Goal: Task Accomplishment & Management: Complete application form

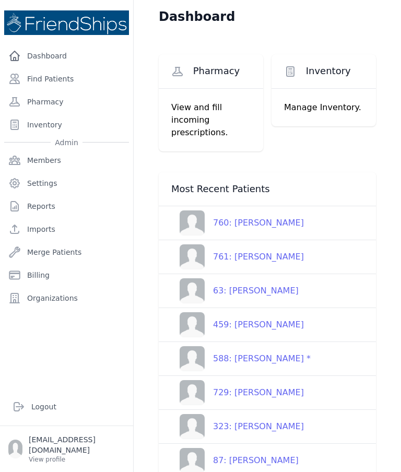
click at [50, 83] on link "Find Patients" at bounding box center [66, 78] width 125 height 21
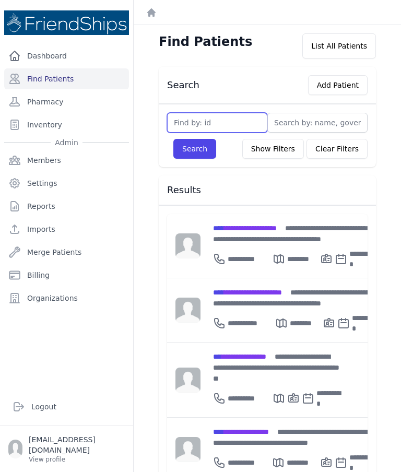
click at [205, 123] on input "text" at bounding box center [217, 123] width 100 height 20
type input "25"
click at [191, 141] on button "Search" at bounding box center [194, 149] width 43 height 20
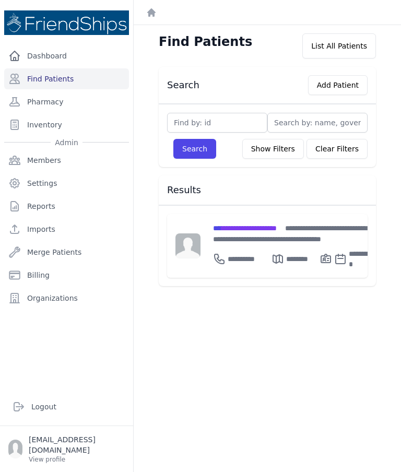
click at [270, 224] on span "**********" at bounding box center [245, 227] width 64 height 7
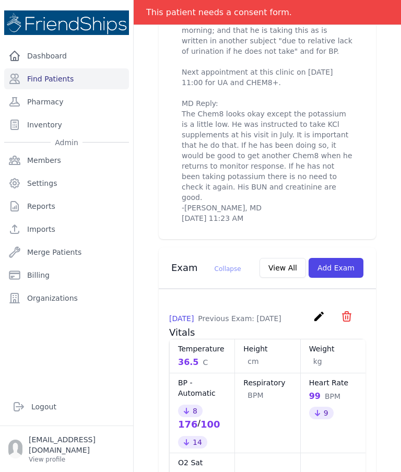
scroll to position [490, 0]
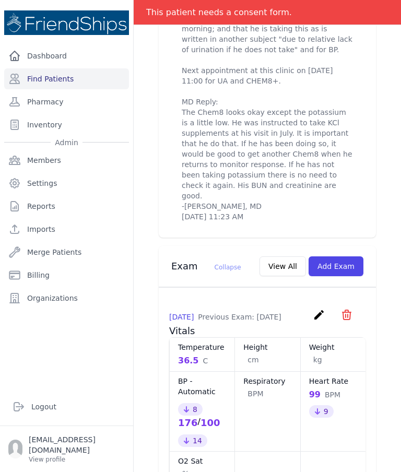
click at [349, 256] on button "Add Exam" at bounding box center [335, 266] width 55 height 20
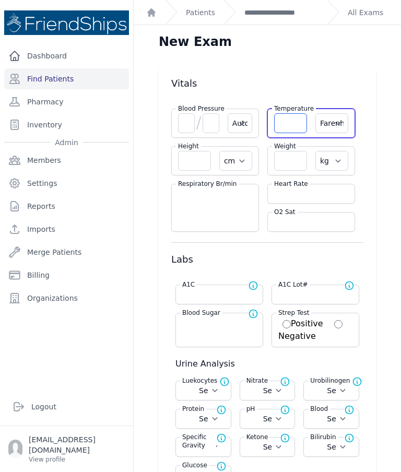
click at [289, 126] on input "number" at bounding box center [290, 123] width 33 height 20
type input "36.7"
click at [321, 123] on select "Farenheit Celcius" at bounding box center [331, 123] width 33 height 20
select select "C"
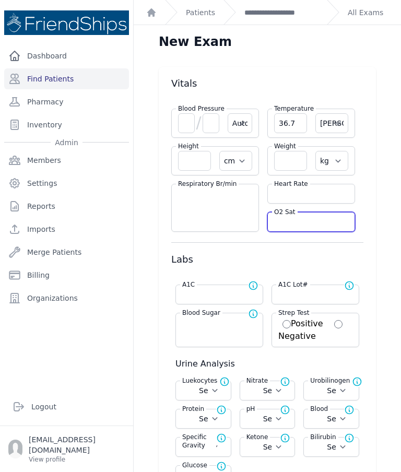
click at [300, 222] on input "number" at bounding box center [311, 222] width 74 height 10
type input "94"
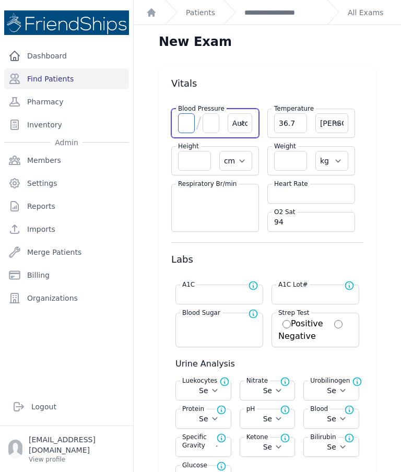
click at [187, 123] on input "number" at bounding box center [186, 123] width 17 height 20
type input "180"
click at [199, 130] on span "/" at bounding box center [199, 123] width 8 height 20
click at [207, 123] on input "number" at bounding box center [210, 123] width 17 height 20
select select "Automatic"
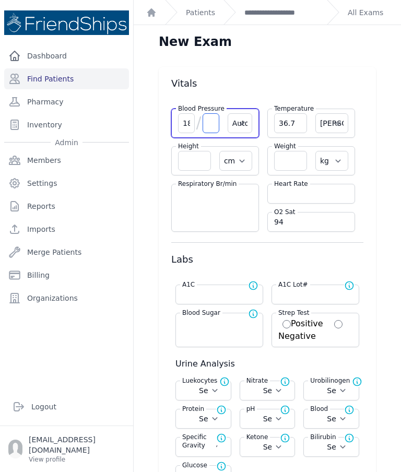
select select "cm"
select select "kg"
select select
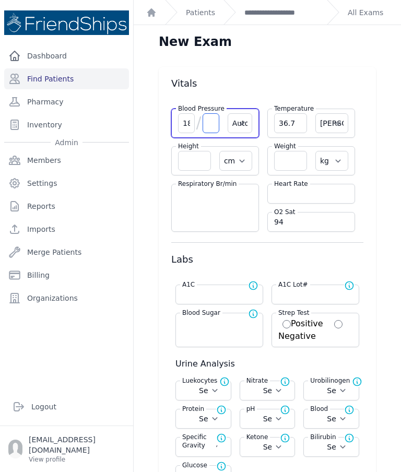
select select
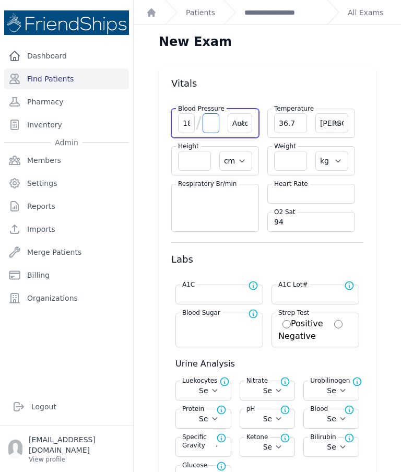
select select
select select "C"
type input "111"
select select "Automatic"
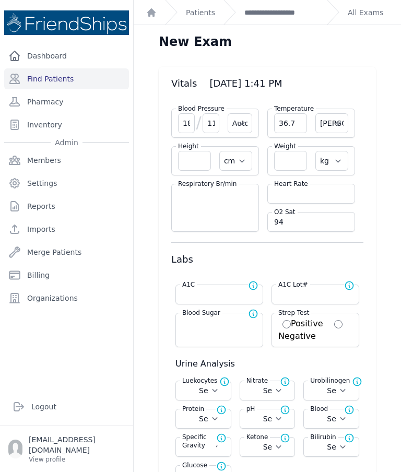
select select "C"
select select "cm"
select select "kg"
select select
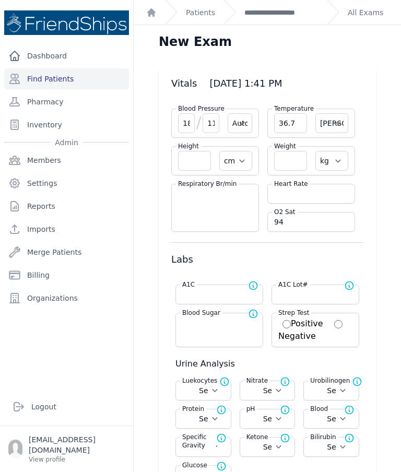
select select
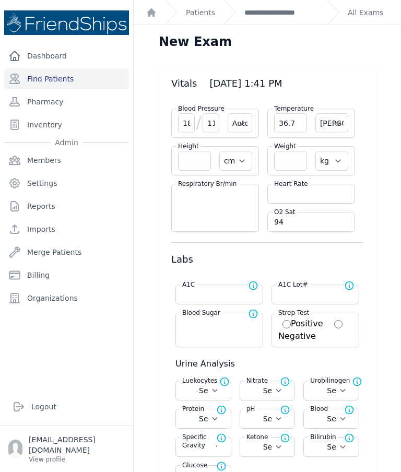
select select
type input "111"
click at [286, 198] on input "number" at bounding box center [311, 193] width 74 height 10
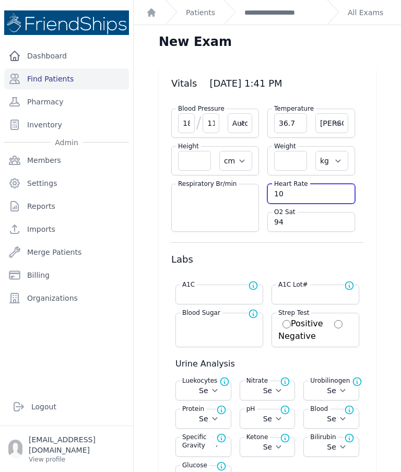
type input "101"
select select "Automatic"
select select "C"
select select "cm"
select select "kg"
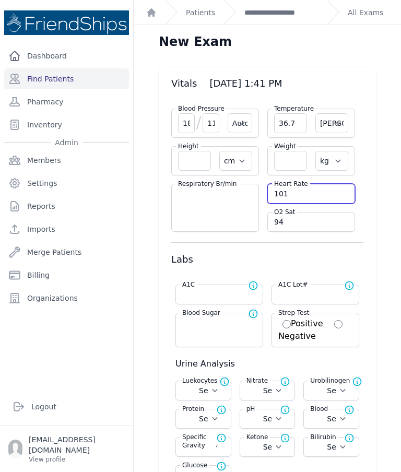
type input "94"
select select
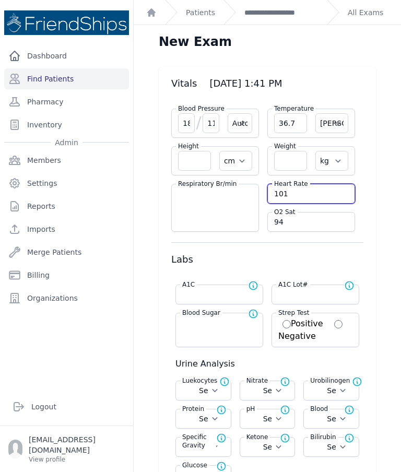
select select
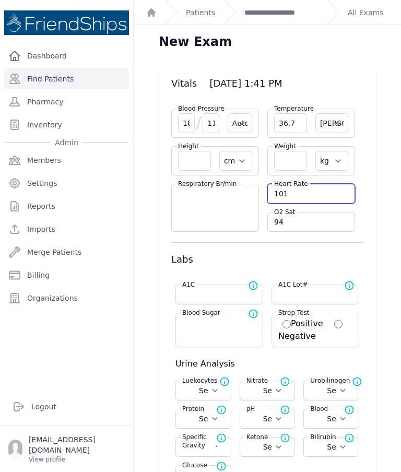
select select
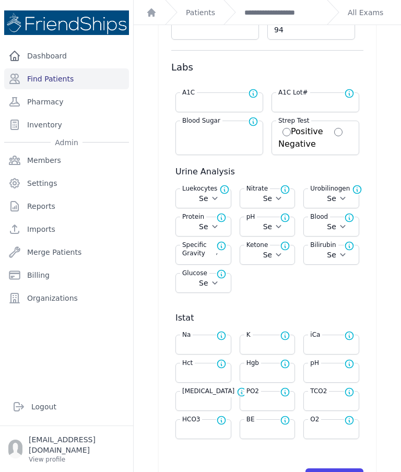
scroll to position [193, 0]
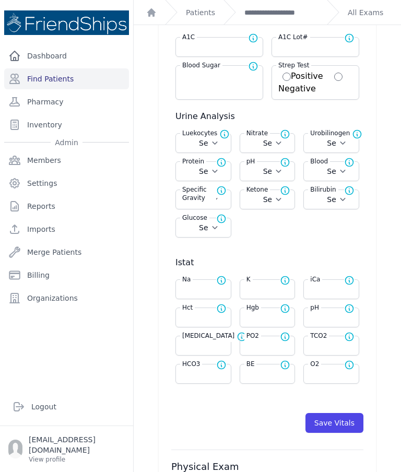
type input "180"
select select "Automatic"
select select "C"
select select "cm"
select select "kg"
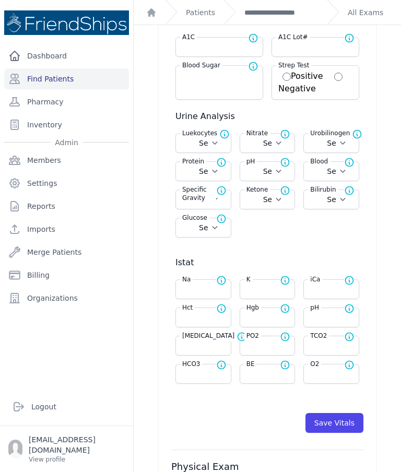
select select
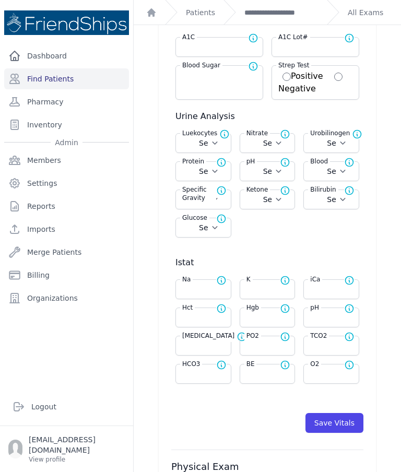
select select
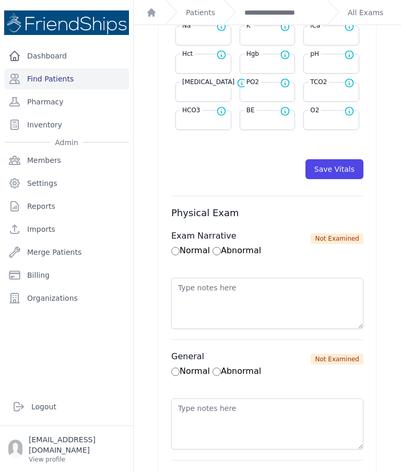
scroll to position [508, 0]
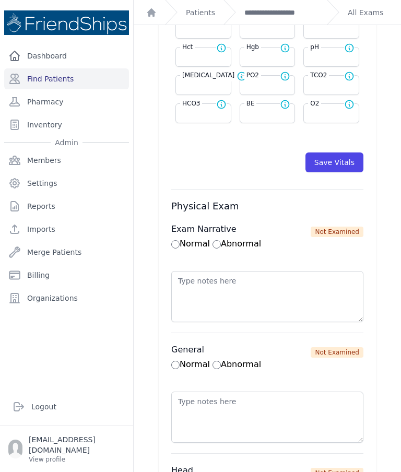
type input "101"
click at [349, 167] on button "Save Vitals" at bounding box center [334, 162] width 58 height 20
select select "Automatic"
select select "cm"
select select "kg"
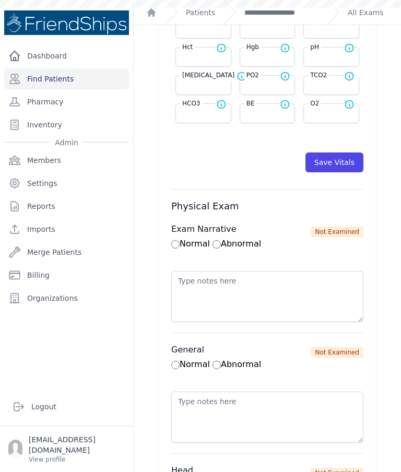
select select
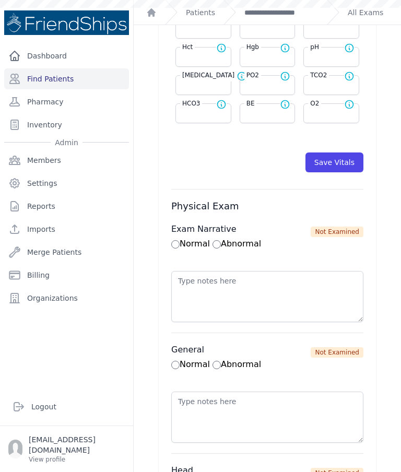
select select
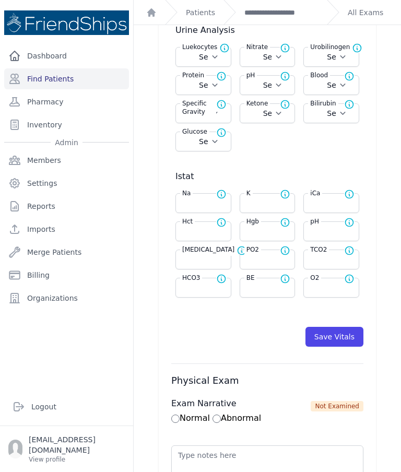
scroll to position [334, 0]
click at [345, 337] on button "Save Vitals" at bounding box center [334, 336] width 58 height 20
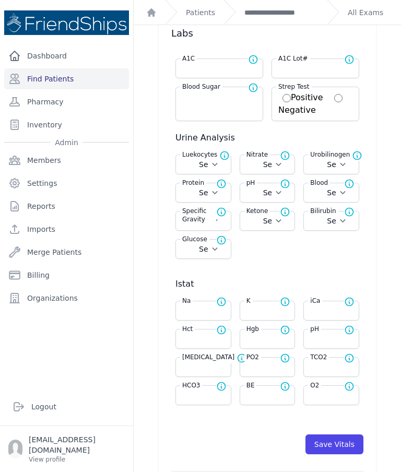
scroll to position [243, 0]
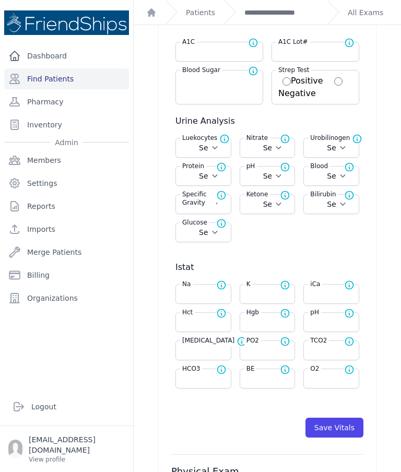
click at [214, 147] on select "Select Negative Trace Small Moderate Large" at bounding box center [203, 147] width 42 height 10
select select "Moderate"
click at [283, 150] on select "Select Positive Negative" at bounding box center [267, 147] width 42 height 10
click at [284, 145] on select "Select Positive Negative" at bounding box center [267, 147] width 42 height 10
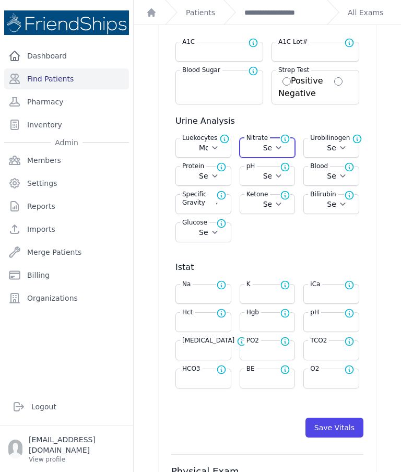
select select "Negative"
select select "Automatic"
select select "C"
select select "cm"
select select "kg"
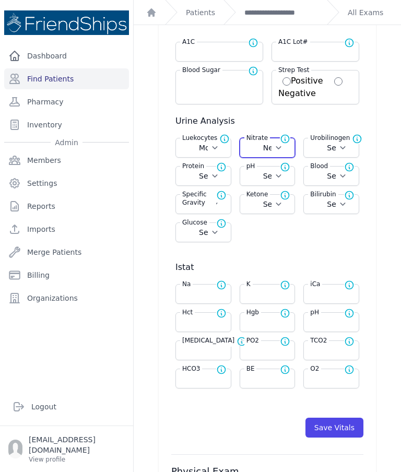
select select "Moderate"
select select
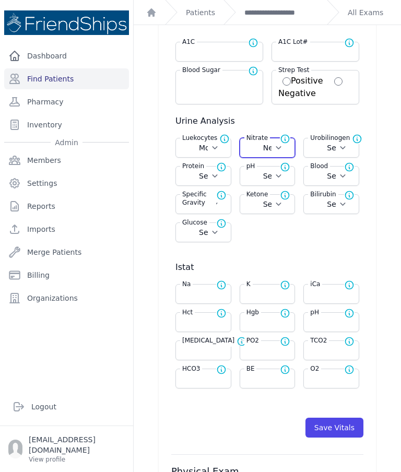
select select
select select "Automatic"
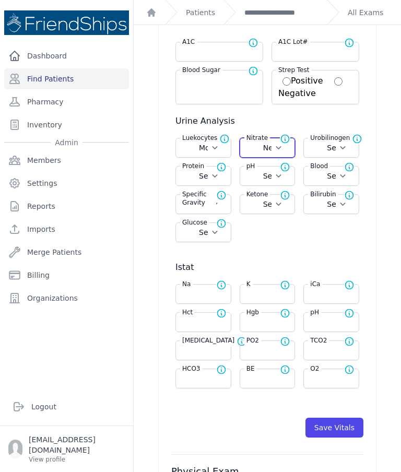
select select "C"
select select "cm"
select select "kg"
select select "Moderate"
select select
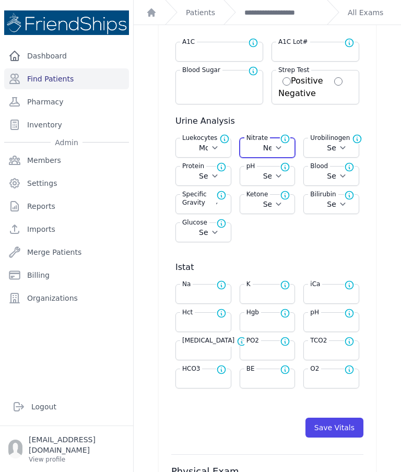
select select
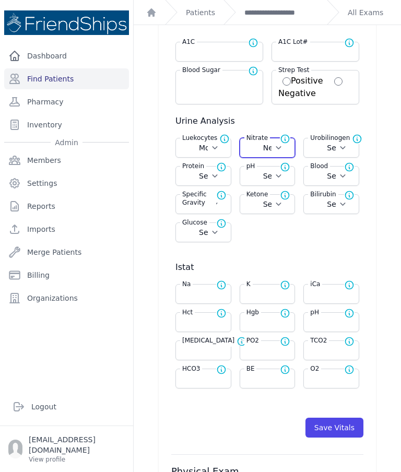
select select
click at [347, 150] on select "Select Normal + ++ +++" at bounding box center [331, 147] width 42 height 10
select select "Normal"
select select "Automatic"
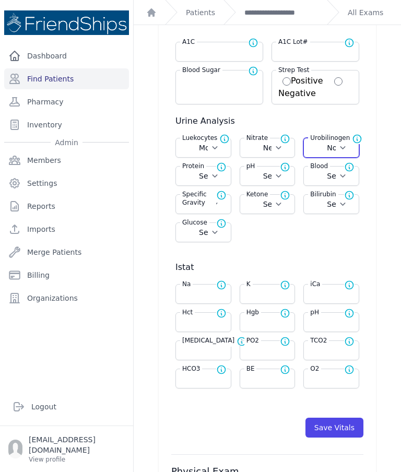
select select "C"
select select "cm"
select select "kg"
select select "Moderate"
select select "Negative"
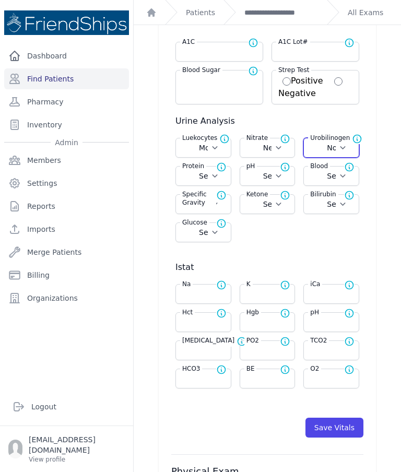
select select
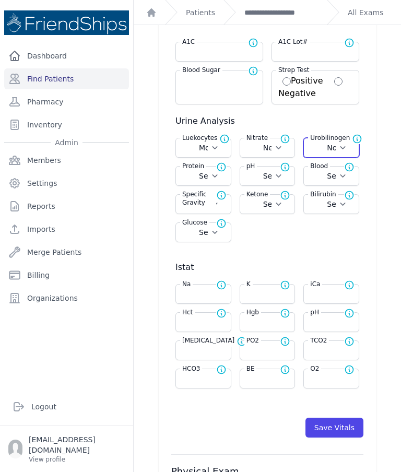
select select
click at [220, 176] on select "Select Normal + ++ +++ ++++" at bounding box center [203, 176] width 42 height 10
select select "+"
select select "Automatic"
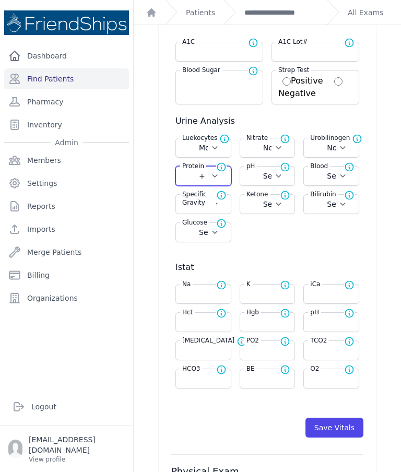
select select "C"
select select "cm"
select select "kg"
select select "Moderate"
select select "Negative"
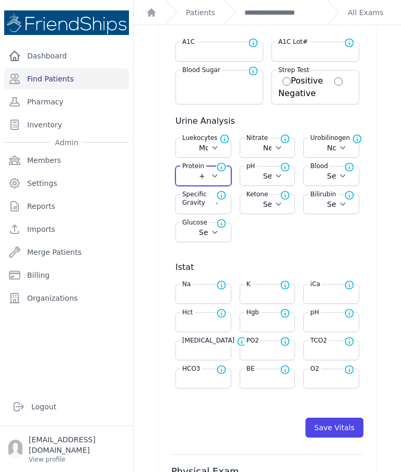
select select "Normal"
select select
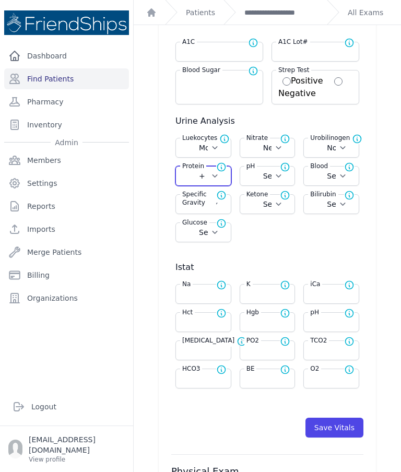
select select
click at [279, 180] on select "Select 5.0 6.0 6.5 7.0 8.0 8.5" at bounding box center [267, 176] width 42 height 10
click at [280, 208] on select "Select Negative Trace Small Moderate Large" at bounding box center [267, 204] width 42 height 10
click at [285, 173] on select "Select 5.0 6.0 6.5 7.0 8.0 8.5" at bounding box center [267, 176] width 42 height 10
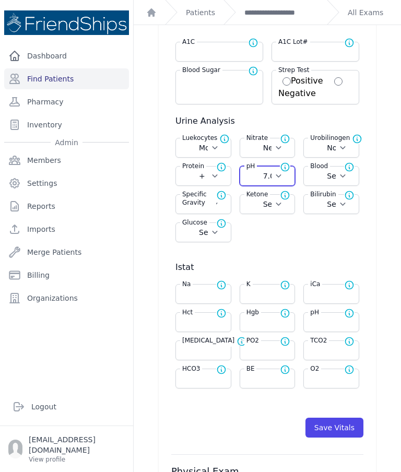
click at [287, 179] on select "Select 5.0 6.0 6.5 7.0 8.0 8.5" at bounding box center [267, 176] width 42 height 10
select select "8.0"
select select "Automatic"
select select "C"
select select "cm"
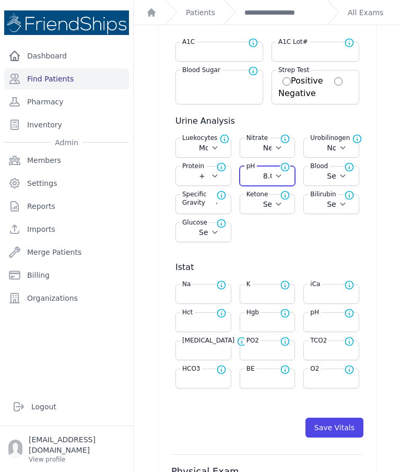
select select "kg"
select select "Moderate"
select select "Negative"
select select "Normal"
select select "+"
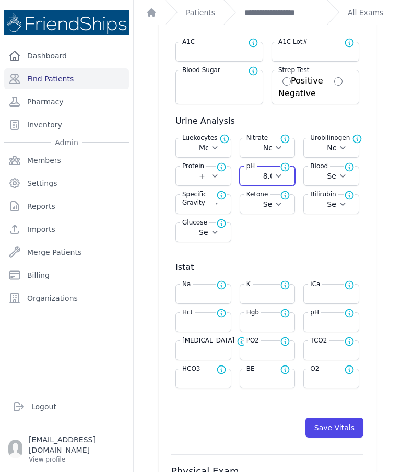
select select
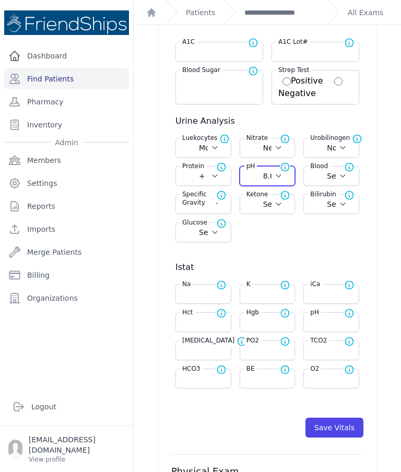
select select "Automatic"
select select "C"
select select "cm"
select select "kg"
select select "Moderate"
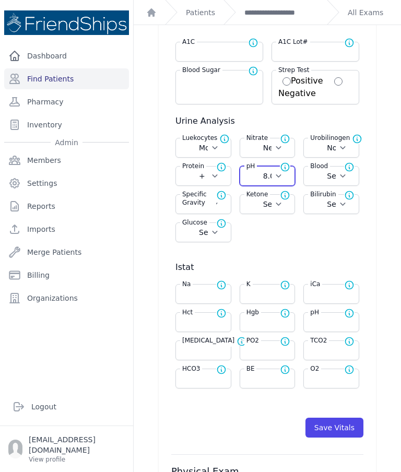
select select "Negative"
select select "Normal"
select select "+"
select select
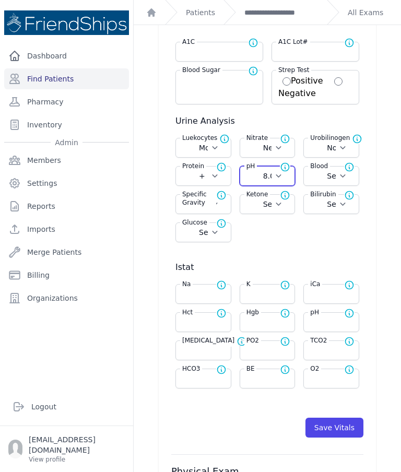
select select
click at [351, 175] on select "Select Negative Trace Hemolyzed Trace Small Moderate Large" at bounding box center [331, 176] width 42 height 10
select select "Trace"
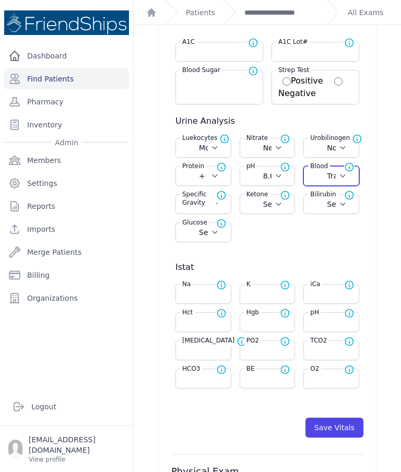
select select "Automatic"
select select "C"
select select "cm"
select select "kg"
select select "Moderate"
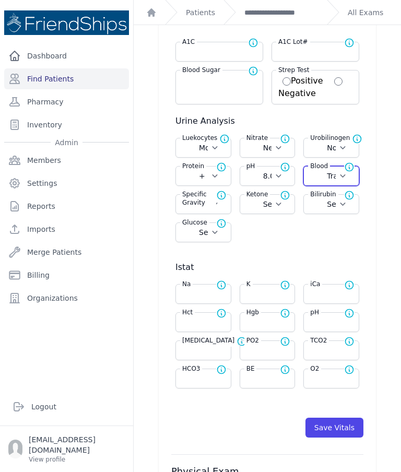
select select "Negative"
select select "Normal"
select select "+"
select select "8.0"
select select
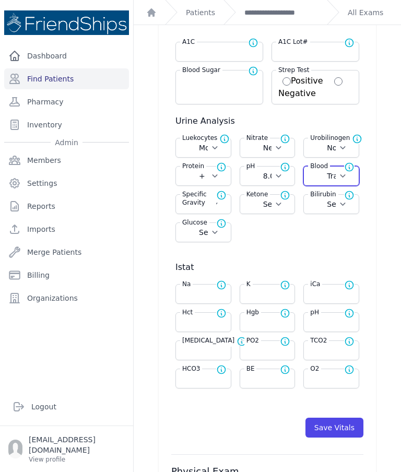
select select
click at [228, 202] on span "Normal range for Specific Gravity is 1.002 - 1.028" at bounding box center [225, 198] width 19 height 17
click at [197, 200] on div "Normal range for Specific Gravity is 1.002 - 1.028" at bounding box center [134, 194] width 160 height 13
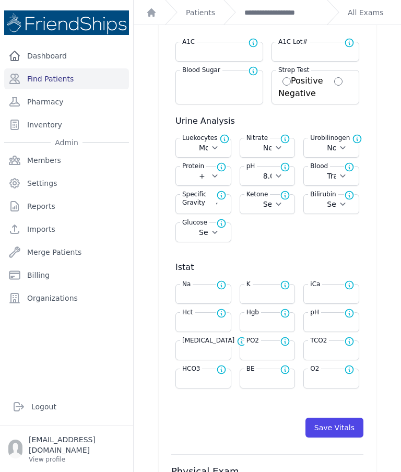
click at [285, 250] on form "Blood Pressure 180 / 111 Automatic Manual Temperature 36.7 Farenheit Celcius He…" at bounding box center [267, 148] width 192 height 580
click at [216, 204] on span "Normal range for Specific Gravity is 1.002 - 1.028" at bounding box center [225, 198] width 19 height 17
click at [219, 209] on select "Select 1.000 1.005 1.010 1.015 1.020 1.025 1.030" at bounding box center [203, 204] width 42 height 10
select select "1.005"
select select "Automatic"
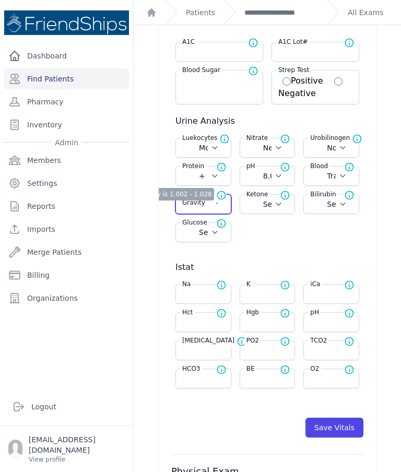
select select "C"
select select "cm"
select select "kg"
select select "Moderate"
select select "Negative"
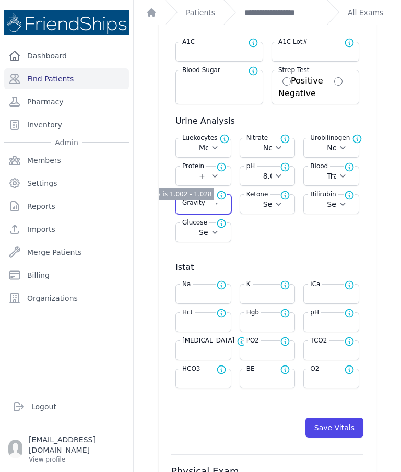
select select "Normal"
select select "+"
select select "8.0"
select select "Trace"
select select
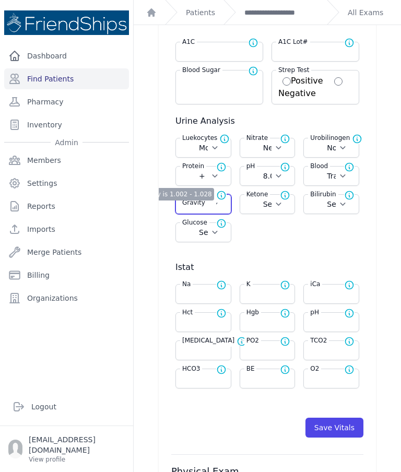
select select
click at [277, 205] on select "Select Negative Trace Small Moderate Large" at bounding box center [267, 204] width 42 height 10
select select "Negative"
click at [341, 204] on select "Select Negative Small Moderate Large" at bounding box center [331, 204] width 42 height 10
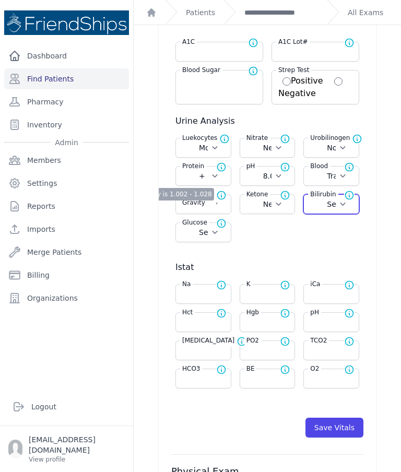
select select "Negative"
select select "Automatic"
select select "C"
select select "cm"
select select "kg"
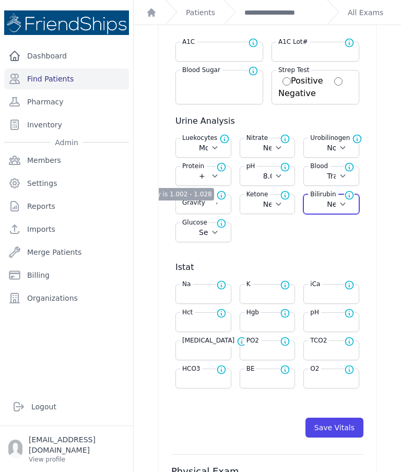
select select "Moderate"
select select "Negative"
click at [221, 234] on select "Select Negative Trace + ++ +++ ++++" at bounding box center [203, 232] width 42 height 10
click at [215, 233] on select "Select Negative Trace + ++ +++ ++++" at bounding box center [203, 232] width 42 height 10
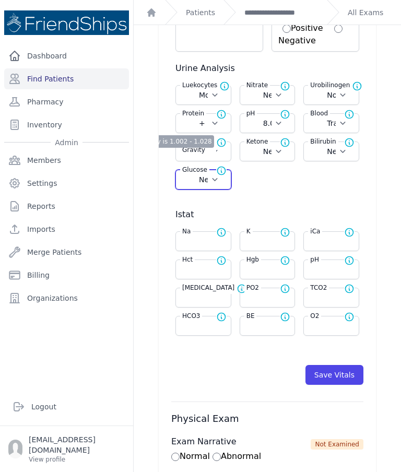
scroll to position [291, 0]
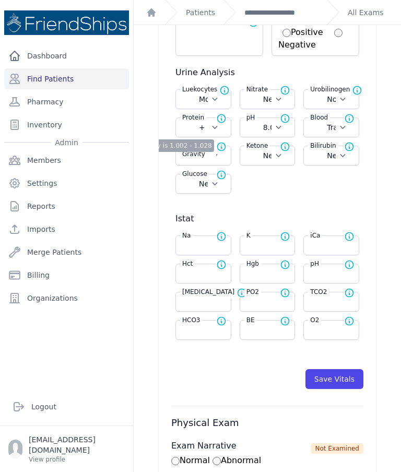
click at [346, 376] on button "Save Vitals" at bounding box center [334, 379] width 58 height 20
click at [354, 374] on button "Save Vitals" at bounding box center [334, 379] width 58 height 20
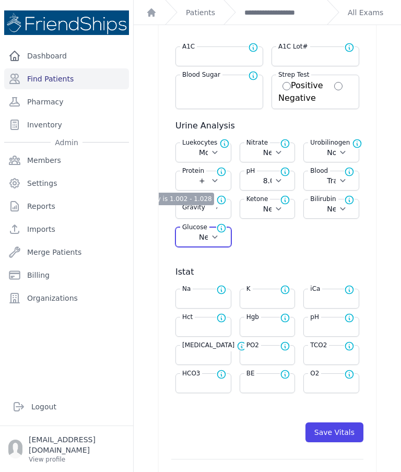
scroll to position [237, 0]
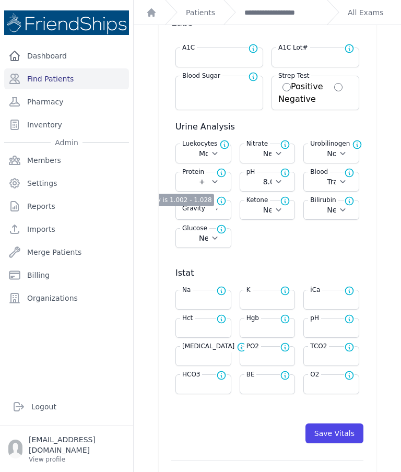
click at [286, 13] on link "**********" at bounding box center [281, 12] width 74 height 10
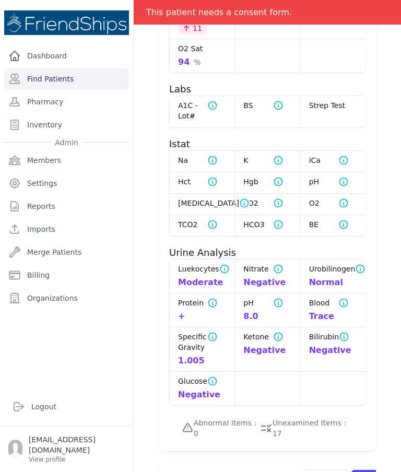
scroll to position [854, 0]
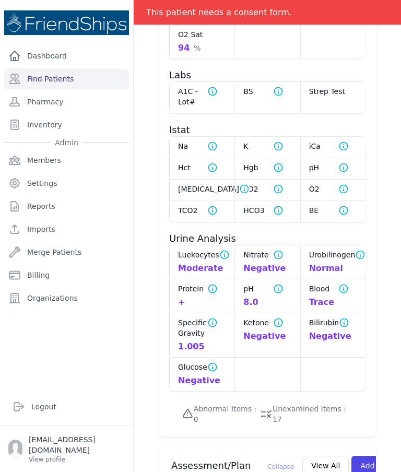
click at [74, 77] on link "Find Patients" at bounding box center [66, 78] width 125 height 21
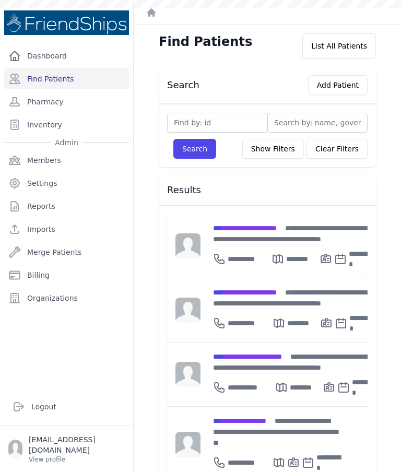
type input "7"
type input "759"
click at [192, 145] on button "Search" at bounding box center [194, 149] width 43 height 20
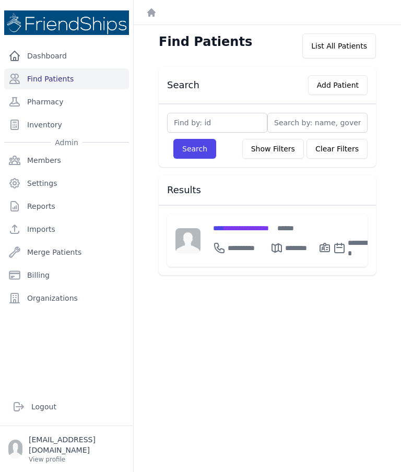
click at [247, 228] on span "**********" at bounding box center [241, 227] width 56 height 7
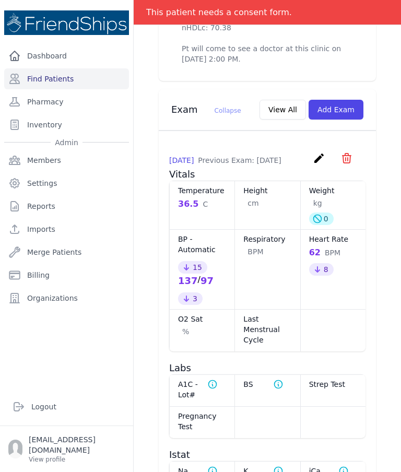
scroll to position [580, 0]
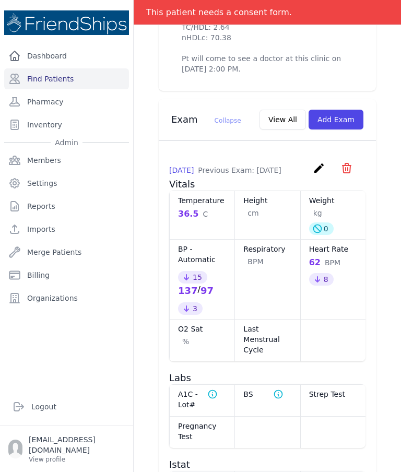
click at [342, 129] on button "Add Exam" at bounding box center [335, 120] width 55 height 20
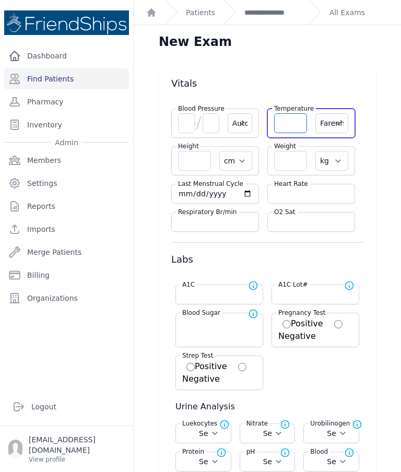
click at [285, 125] on input "number" at bounding box center [290, 123] width 33 height 20
type input "36.6"
click at [341, 124] on select "Farenheit Celcius" at bounding box center [331, 123] width 33 height 20
select select "C"
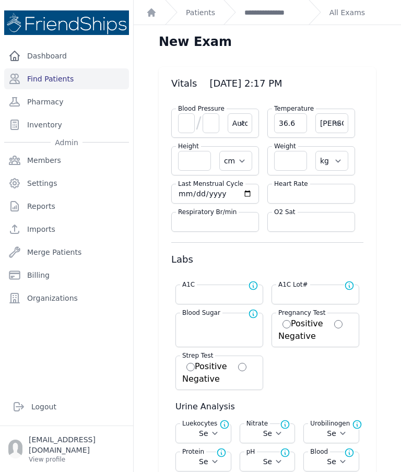
select select "Automatic"
select select "cm"
select select "kg"
select select
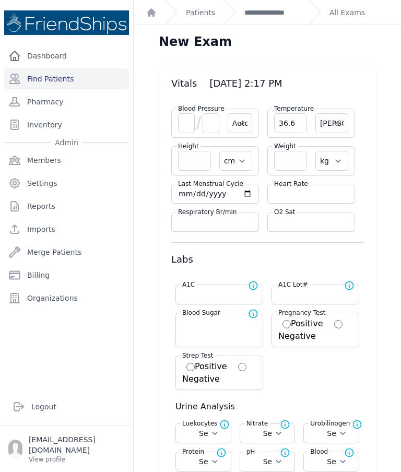
select select
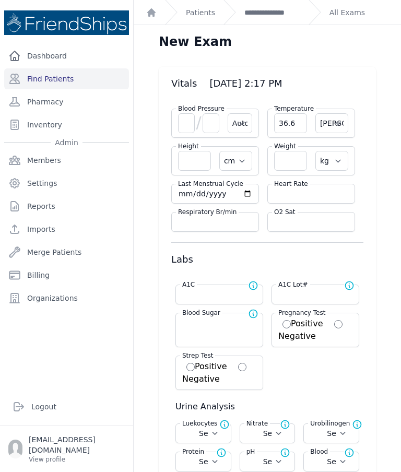
select select
click at [187, 125] on input "number" at bounding box center [186, 123] width 17 height 20
select select "Automatic"
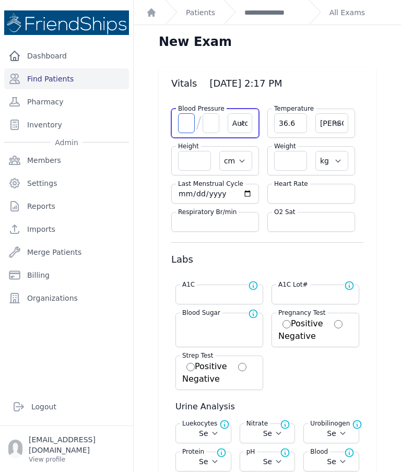
select select "C"
select select "cm"
select select "kg"
select select
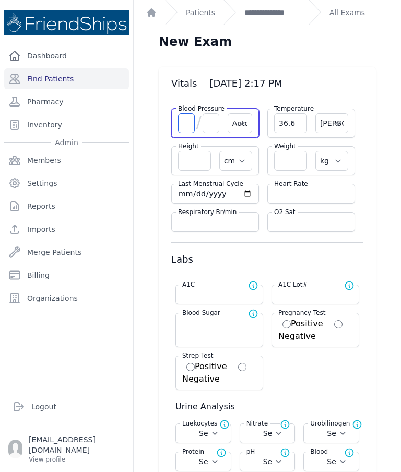
select select
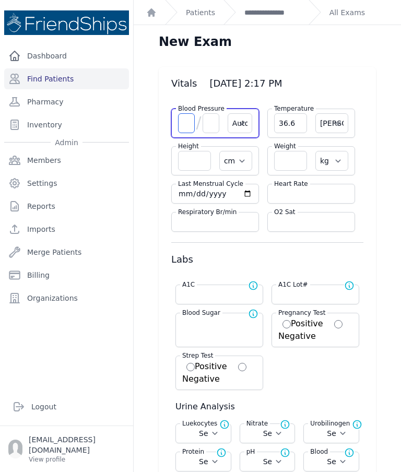
select select
type input "149"
click at [217, 124] on input "number" at bounding box center [210, 123] width 17 height 20
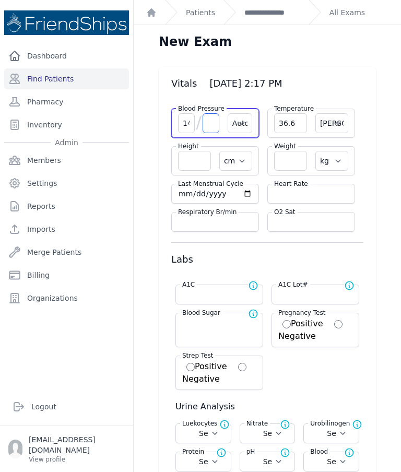
select select "Automatic"
select select "C"
select select "cm"
select select "kg"
select select
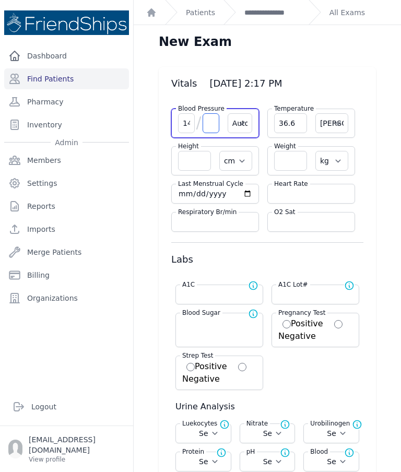
select select
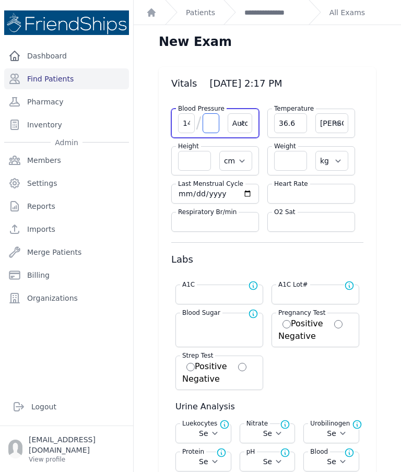
select select
type input "90"
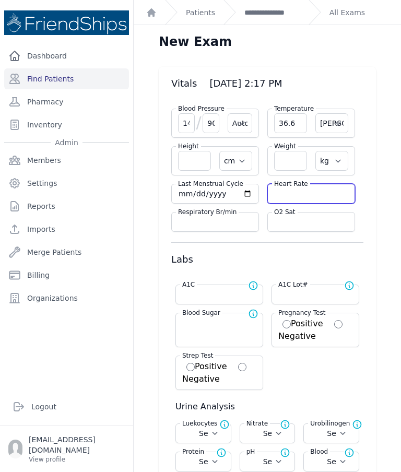
click at [308, 191] on input "number" at bounding box center [311, 193] width 74 height 10
select select "Automatic"
select select "C"
select select "cm"
select select "kg"
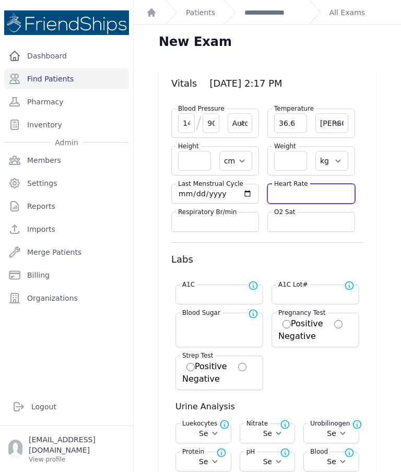
select select
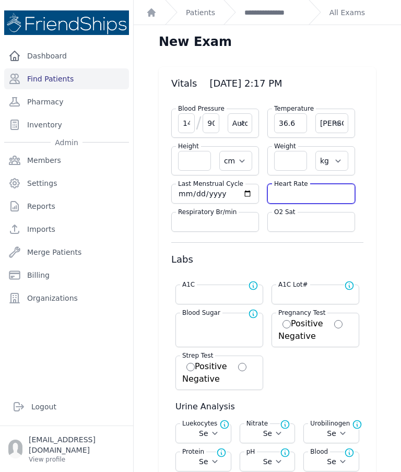
select select
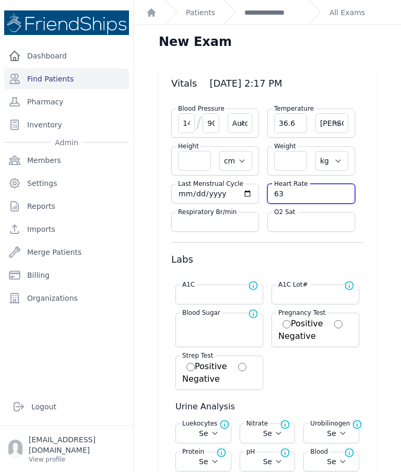
type input "63"
click at [291, 165] on input "number" at bounding box center [290, 161] width 33 height 20
type input "85"
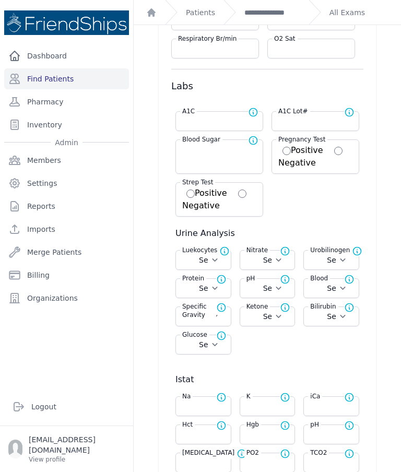
select select "Automatic"
select select "C"
select select "cm"
select select "kg"
select select
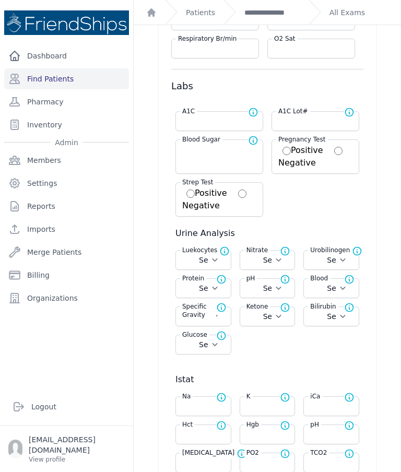
select select
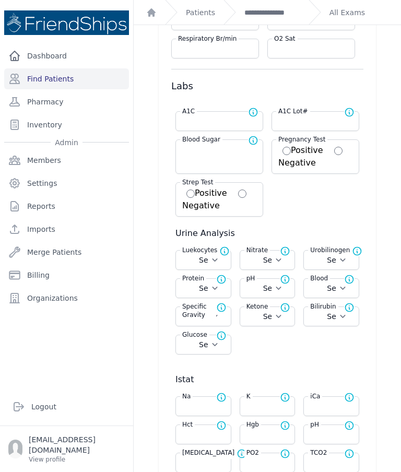
select select
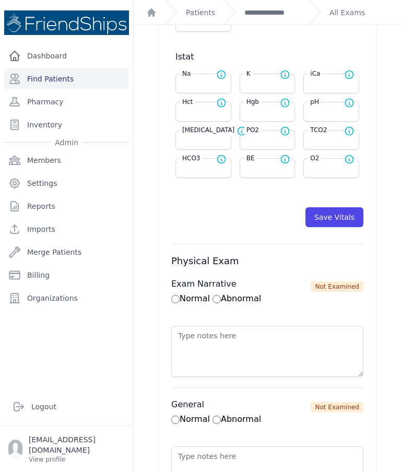
scroll to position [496, 0]
type input "85"
click at [331, 226] on button "Save Vitals" at bounding box center [334, 217] width 58 height 20
select select "Automatic"
select select "cm"
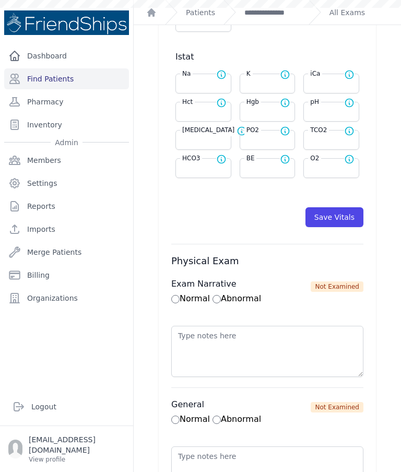
type input "85.0"
select select "kg"
select select
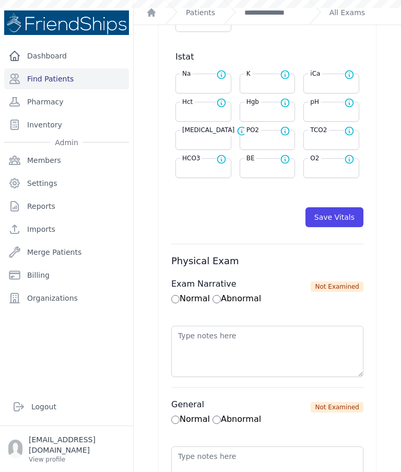
select select
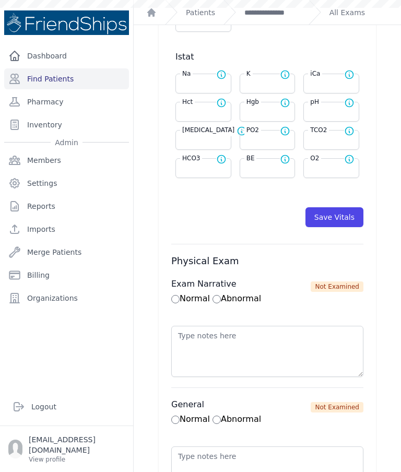
select select
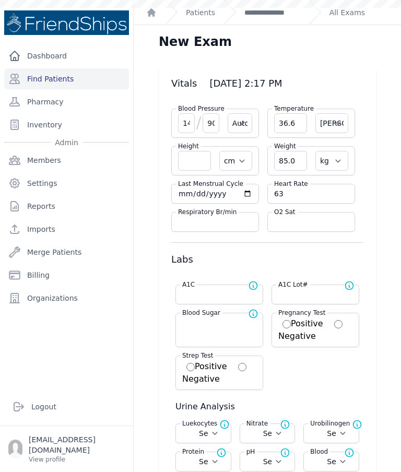
scroll to position [0, 0]
click at [261, 11] on link "**********" at bounding box center [272, 12] width 56 height 10
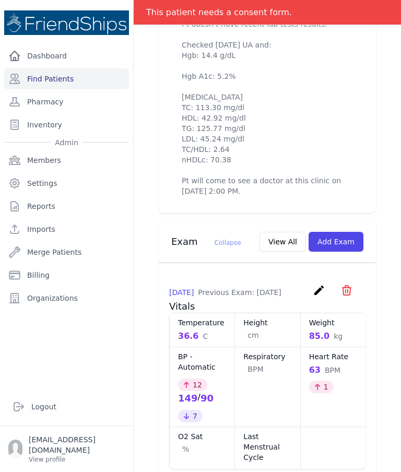
scroll to position [458, 0]
click at [285, 245] on button "View All" at bounding box center [282, 242] width 46 height 20
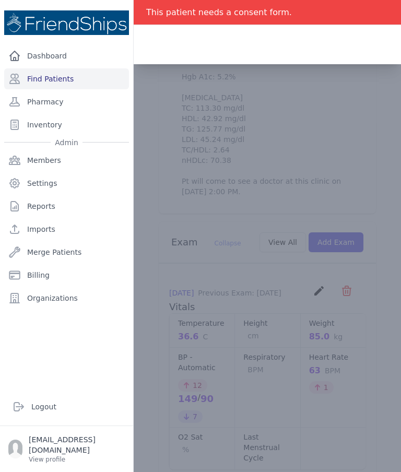
scroll to position [0, 0]
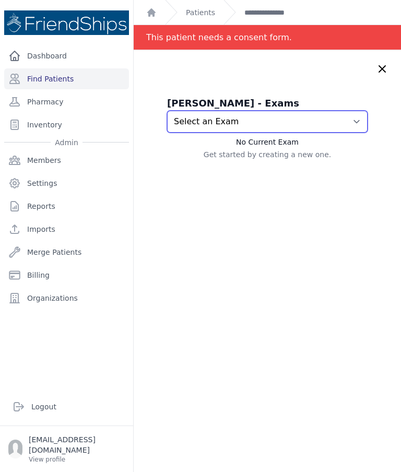
click at [352, 129] on select "Select an Exam 2025-Sep-08 2:17 PM 2025-Sep-03 9:26 AM 2025-Sep-01 10:02 AM" at bounding box center [267, 122] width 200 height 22
select select "979"
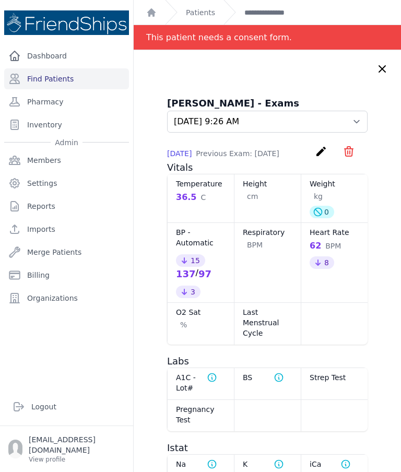
click at [377, 68] on icon at bounding box center [382, 69] width 13 height 13
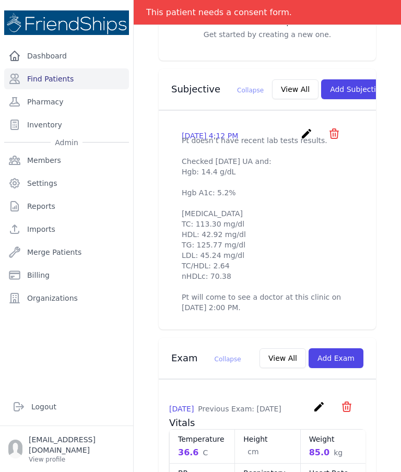
scroll to position [341, 0]
click at [272, 80] on button "View All" at bounding box center [295, 90] width 46 height 20
click at [354, 87] on button "Add Subjective" at bounding box center [357, 90] width 73 height 20
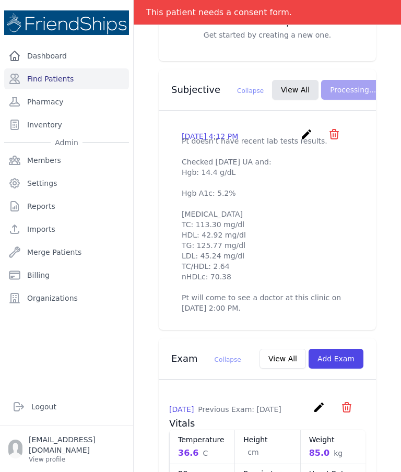
scroll to position [0, 0]
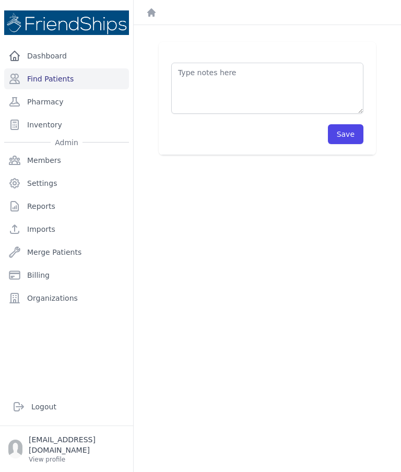
scroll to position [25, 0]
click at [6, 3] on div "Dashboard Find Patients Pharmacy Inventory Admin Members Settings Reports Impor…" at bounding box center [66, 194] width 133 height 388
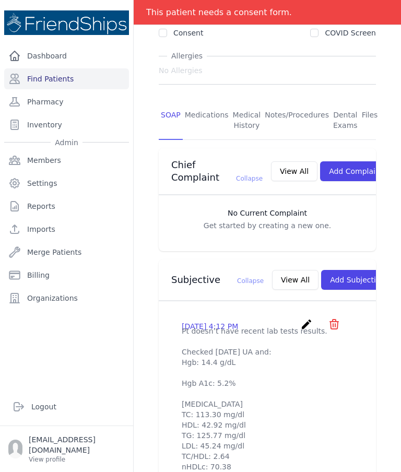
scroll to position [158, 0]
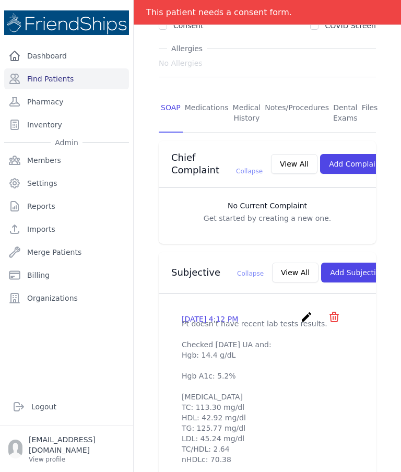
click at [272, 262] on button "View All" at bounding box center [295, 272] width 46 height 20
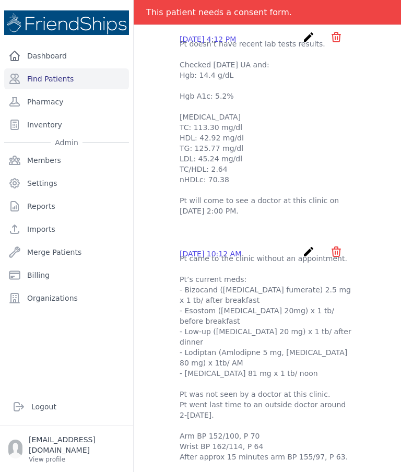
scroll to position [100, 0]
click at [252, 161] on p "Pt doesn’t have recent lab tests results. Checked today UA and: Hgb: 14.4 g/dL …" at bounding box center [266, 127] width 175 height 177
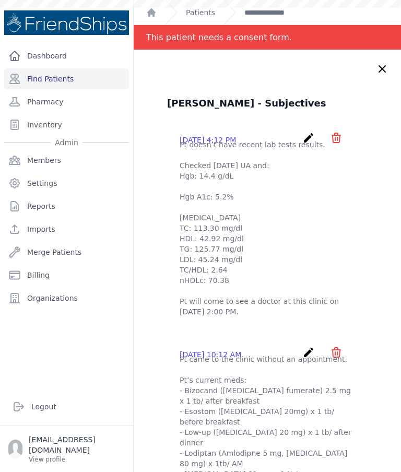
scroll to position [0, 0]
click at [383, 66] on icon at bounding box center [382, 69] width 13 height 13
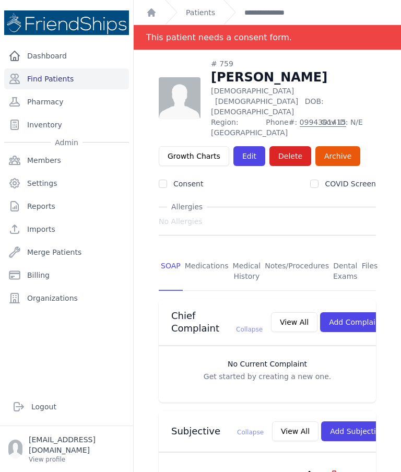
click at [263, 13] on link "**********" at bounding box center [272, 12] width 56 height 10
click at [187, 16] on link "Patients" at bounding box center [200, 12] width 29 height 10
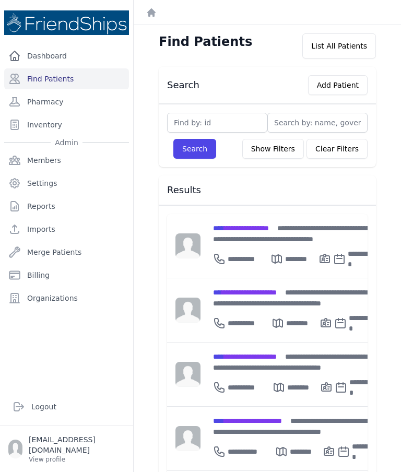
click at [253, 308] on div "**********" at bounding box center [293, 320] width 161 height 25
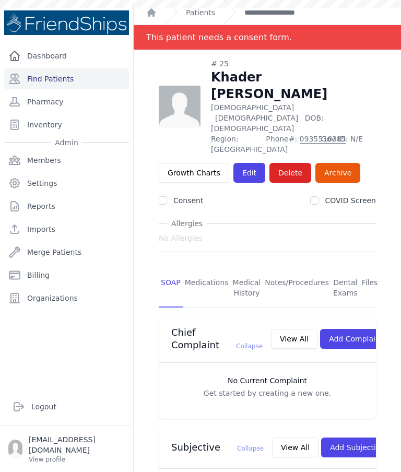
click at [78, 78] on link "Find Patients" at bounding box center [66, 78] width 125 height 21
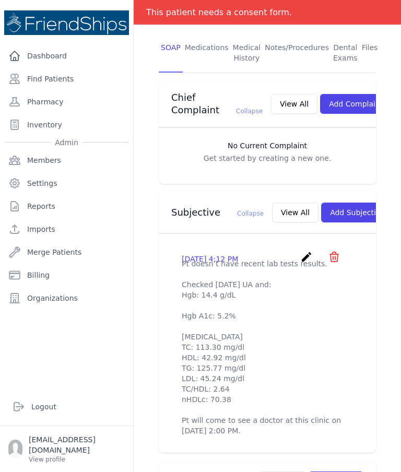
scroll to position [285, 0]
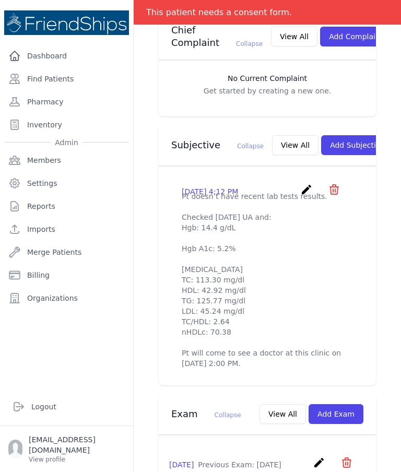
click at [272, 143] on button "View All" at bounding box center [295, 145] width 46 height 20
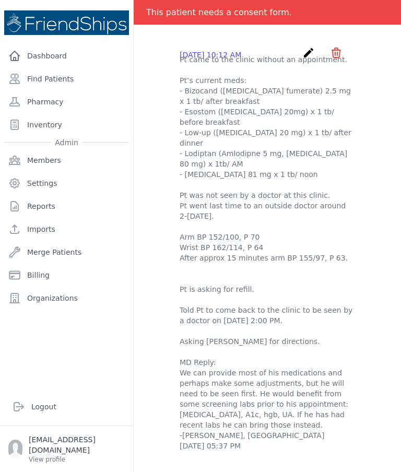
scroll to position [299, 0]
click at [273, 175] on p "Pt came to the clinic without an appointment. Pt’s current meds: - Bizocand ([M…" at bounding box center [266, 252] width 175 height 397
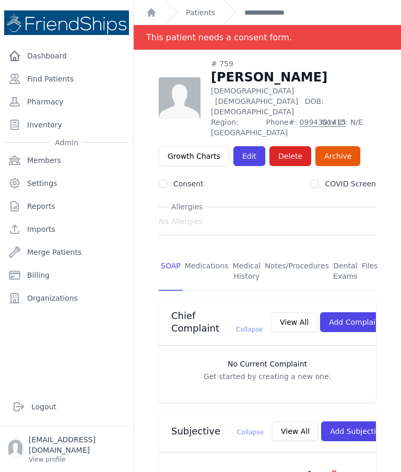
scroll to position [0, 0]
click at [198, 17] on link "Patients" at bounding box center [200, 12] width 29 height 10
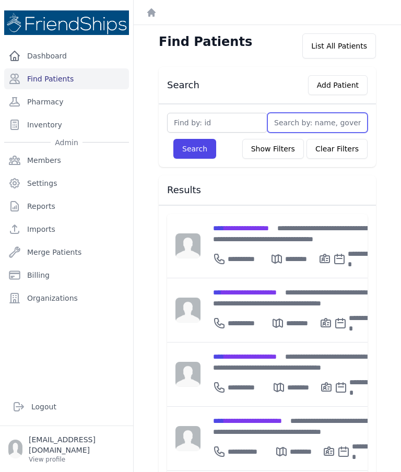
click at [325, 123] on input "text" at bounding box center [317, 123] width 100 height 20
type input "Muna"
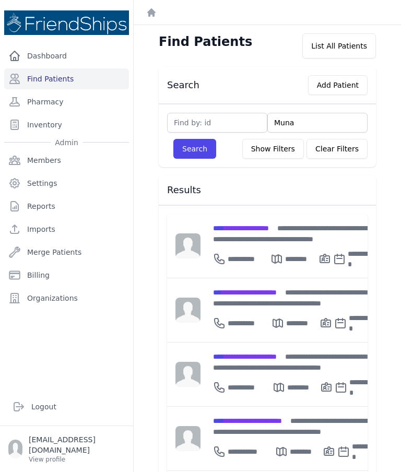
click at [194, 148] on button "Search" at bounding box center [194, 149] width 43 height 20
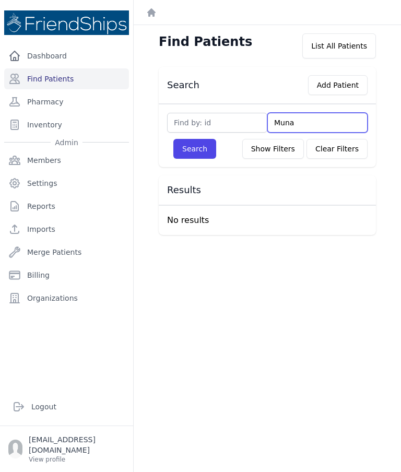
click at [326, 126] on input "Muna" at bounding box center [317, 123] width 100 height 20
type input "M"
type input "Ka"
type input "Kaba"
type input "Kabala"
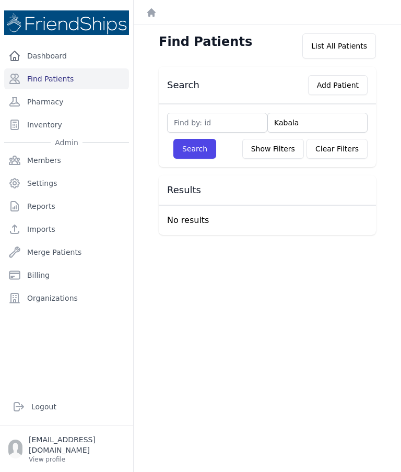
type input "Kabalan"
click at [200, 150] on button "Search" at bounding box center [194, 149] width 43 height 20
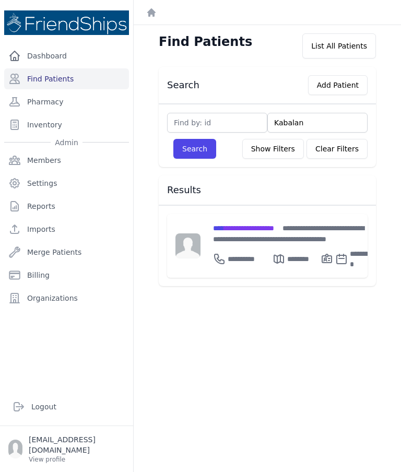
click at [261, 229] on span "**********" at bounding box center [243, 227] width 61 height 7
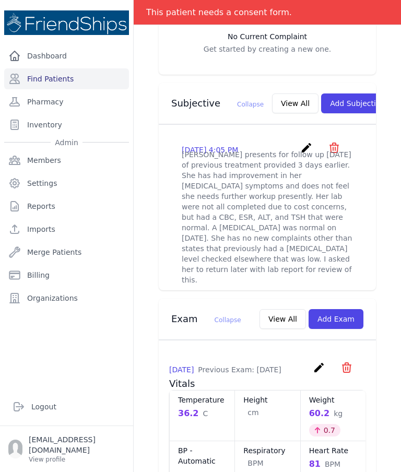
scroll to position [328, 0]
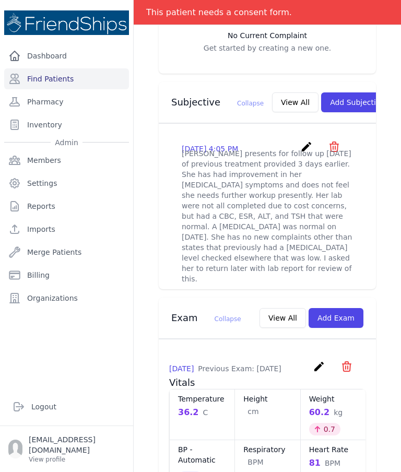
click at [272, 96] on button "View All" at bounding box center [295, 102] width 46 height 20
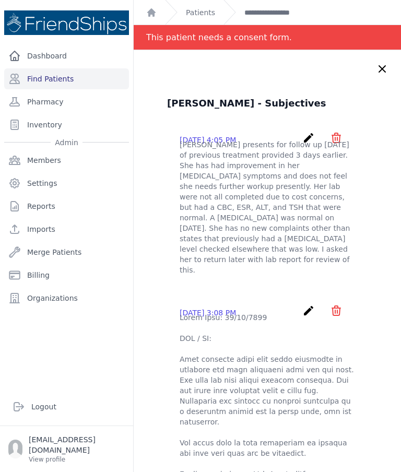
scroll to position [0, 0]
click at [277, 10] on link "**********" at bounding box center [278, 12] width 69 height 10
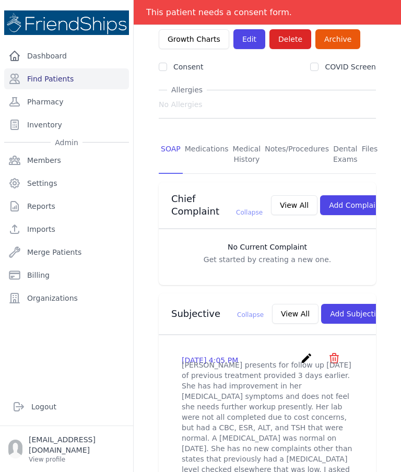
scroll to position [116, 0]
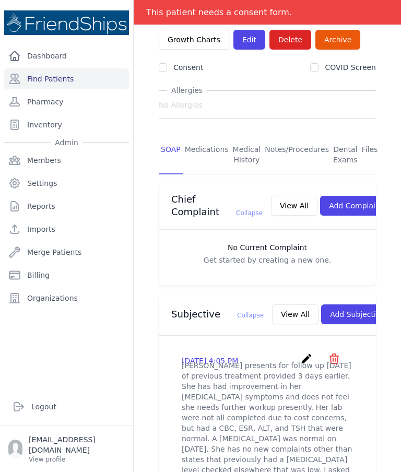
click at [214, 137] on link "Medications" at bounding box center [207, 155] width 48 height 39
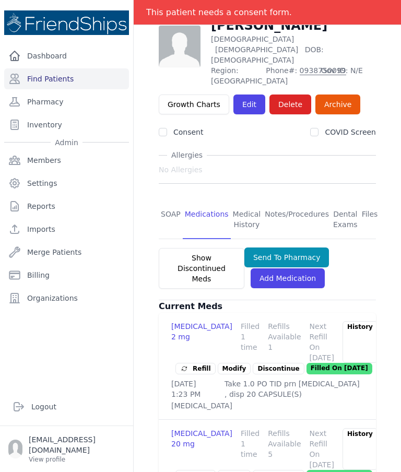
scroll to position [42, 0]
click at [177, 200] on link "SOAP" at bounding box center [171, 219] width 24 height 39
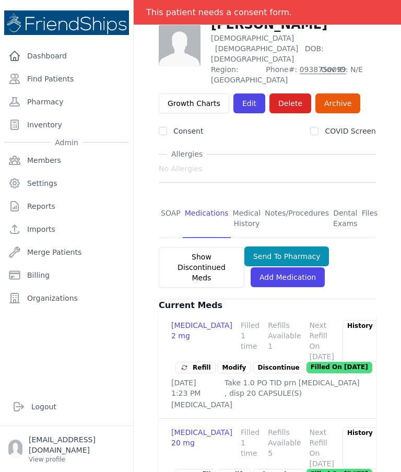
scroll to position [77, 0]
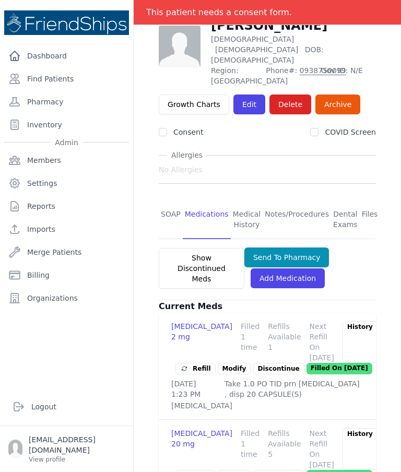
click at [167, 200] on link "SOAP" at bounding box center [171, 219] width 24 height 39
click at [169, 200] on link "SOAP" at bounding box center [171, 219] width 24 height 39
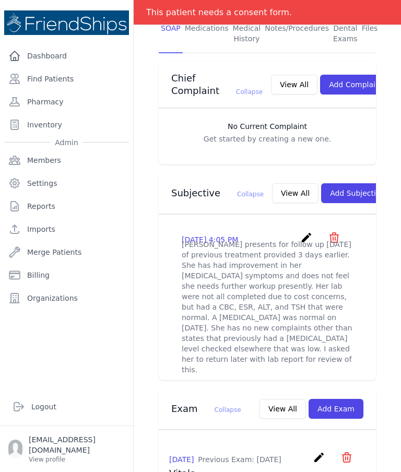
scroll to position [273, 0]
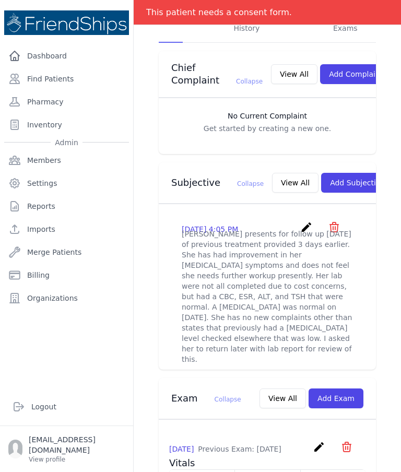
click at [272, 177] on button "View All" at bounding box center [295, 183] width 46 height 20
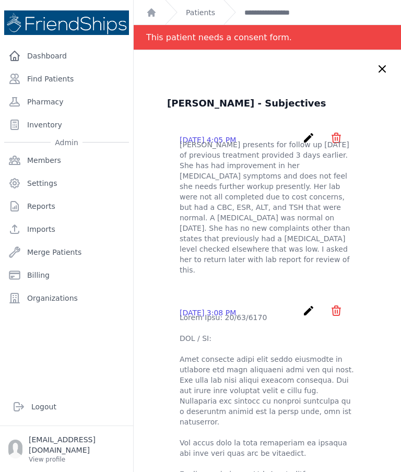
scroll to position [0, 0]
click at [206, 15] on link "Patients" at bounding box center [200, 12] width 29 height 10
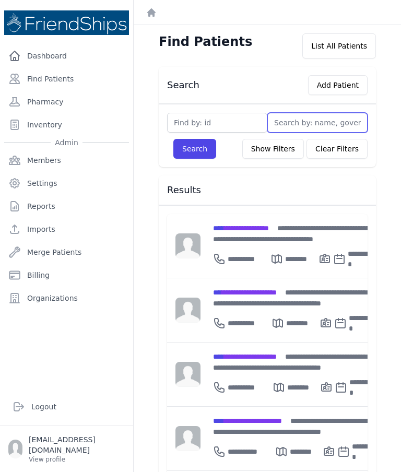
click at [285, 125] on input "text" at bounding box center [317, 123] width 100 height 20
type input "Gha"
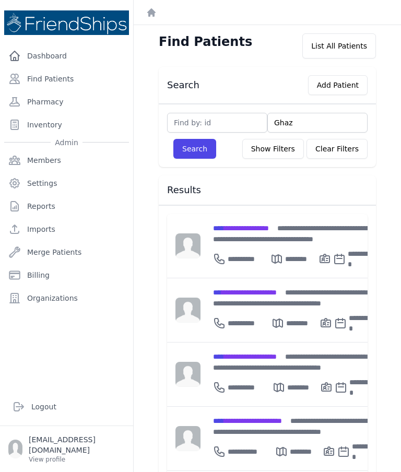
type input "Ghaza"
type input "Ghazal"
type input "Ghazala"
click at [202, 150] on button "Search" at bounding box center [194, 149] width 43 height 20
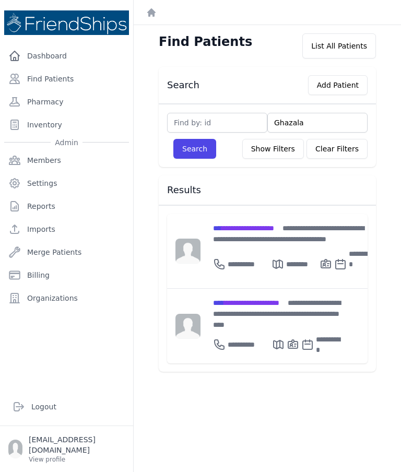
click at [256, 229] on span "**********" at bounding box center [243, 227] width 61 height 7
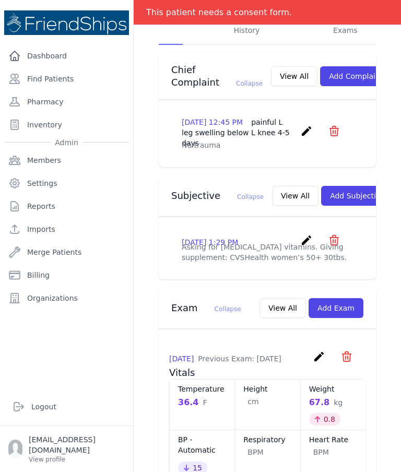
scroll to position [263, 0]
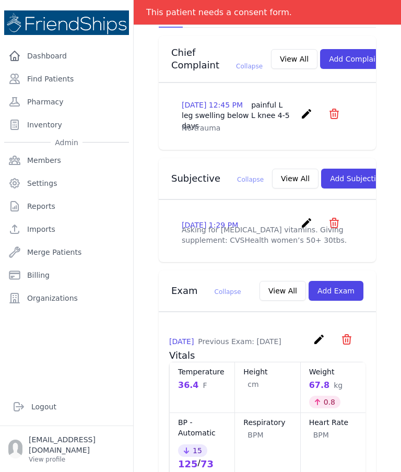
click at [274, 185] on button "View All" at bounding box center [295, 179] width 46 height 20
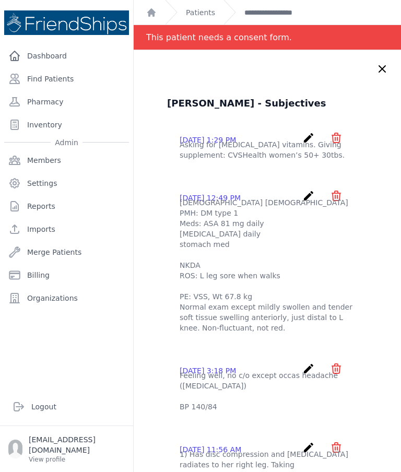
scroll to position [0, 0]
click at [386, 65] on icon at bounding box center [382, 69] width 13 height 13
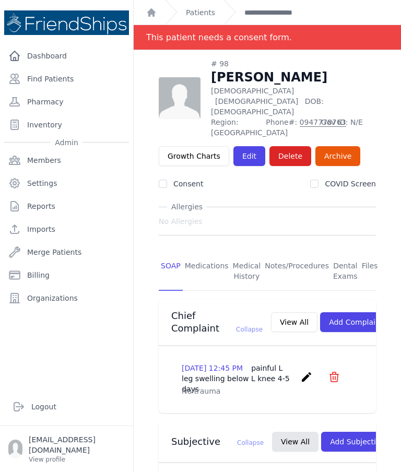
click at [213, 252] on link "Medications" at bounding box center [207, 271] width 48 height 39
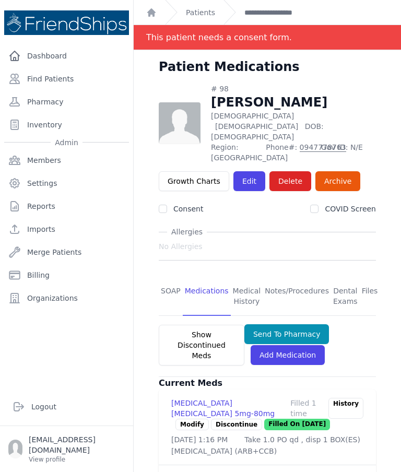
click at [165, 277] on link "SOAP" at bounding box center [171, 296] width 24 height 39
click at [167, 277] on link "SOAP" at bounding box center [171, 296] width 24 height 39
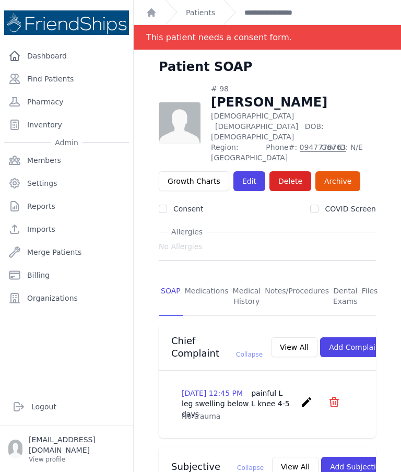
click at [192, 16] on link "Patients" at bounding box center [200, 12] width 29 height 10
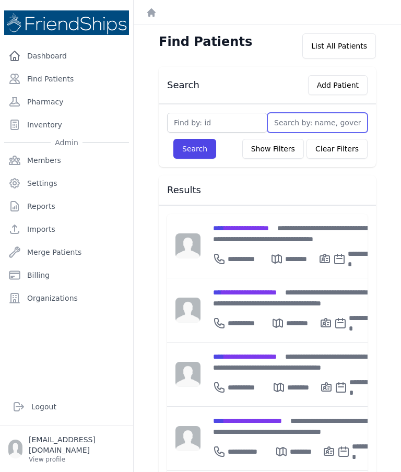
click at [293, 126] on input "text" at bounding box center [317, 123] width 100 height 20
type input "Gh"
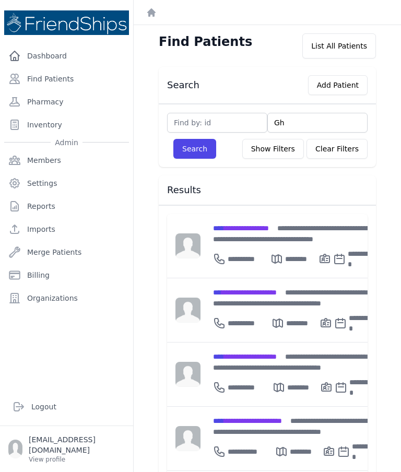
type input "Gha"
type input "Ghaya"
type input "Ghayyadh"
type input "Ghayyad"
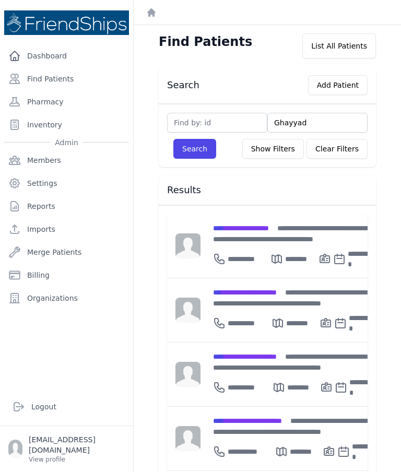
click at [190, 158] on button "Search" at bounding box center [194, 149] width 43 height 20
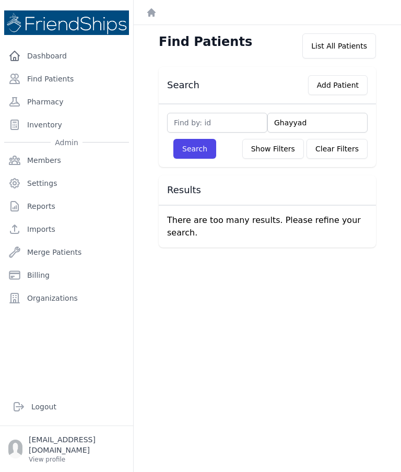
click at [283, 152] on button "Show Filters" at bounding box center [273, 149] width 62 height 20
select select
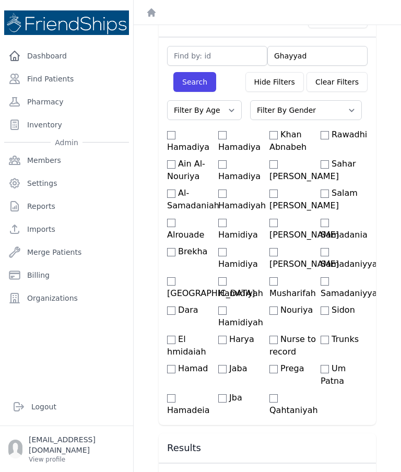
scroll to position [42, 0]
click at [317, 100] on select "Filter By Gender Male Female" at bounding box center [306, 110] width 112 height 20
select select "male"
select select
select select "male"
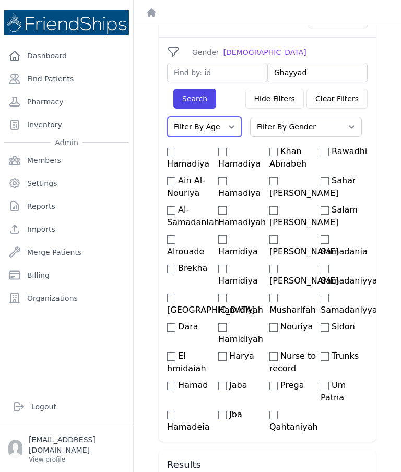
click at [231, 117] on select "Filter By Age 0-20 21-40 41-60 60+" at bounding box center [204, 127] width 75 height 20
select select "41-60"
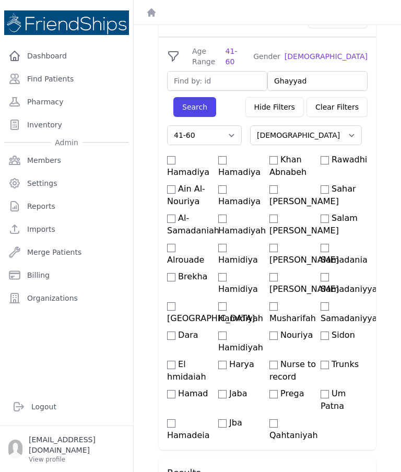
click at [206, 97] on button "Search" at bounding box center [194, 107] width 43 height 20
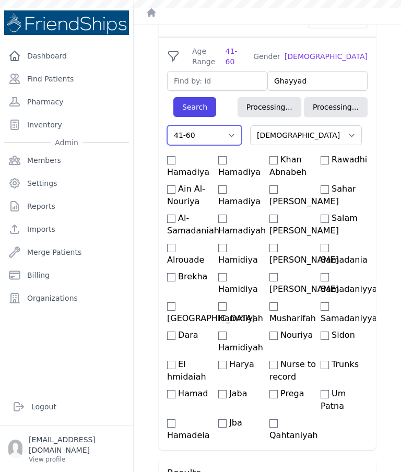
select select "male"
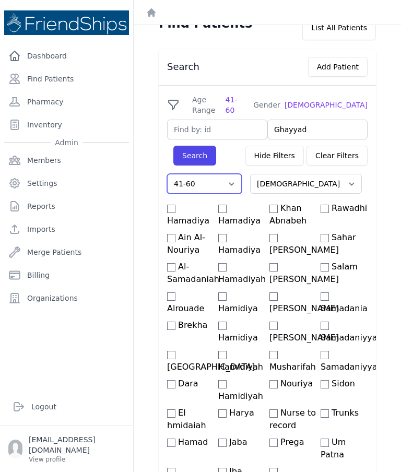
scroll to position [15, 0]
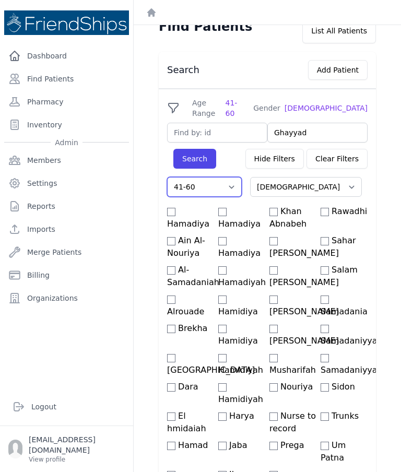
click at [232, 177] on select "Filter By Age 0-20 21-40 41-60 60+" at bounding box center [204, 187] width 75 height 20
select select "60+"
click at [205, 149] on button "Search" at bounding box center [194, 159] width 43 height 20
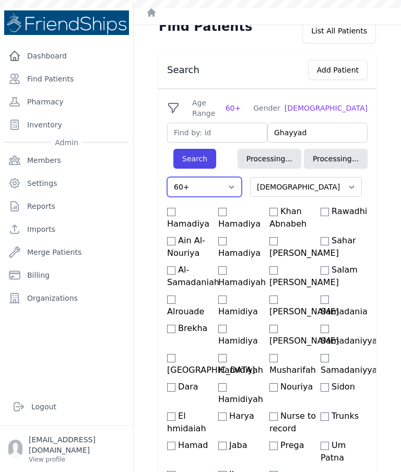
select select "male"
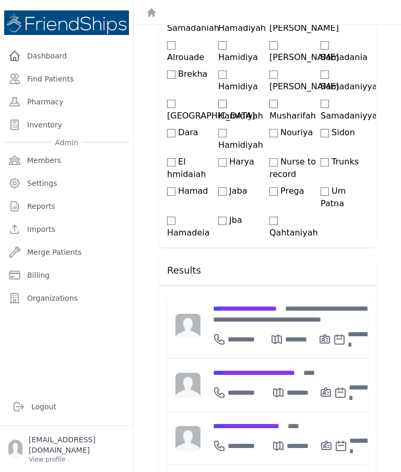
scroll to position [269, 0]
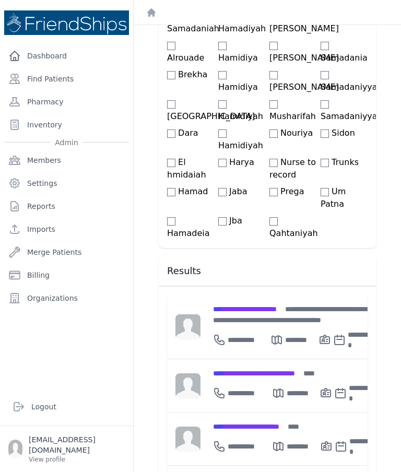
click at [258, 369] on span "**********" at bounding box center [254, 372] width 82 height 7
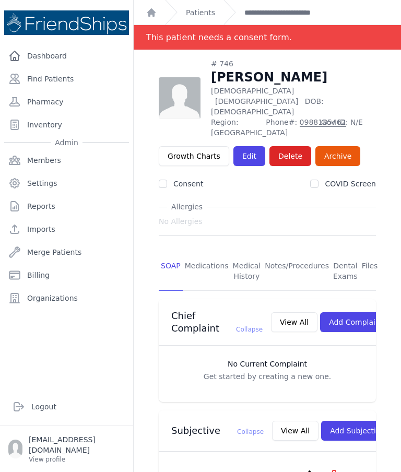
click at [67, 68] on link "Find Patients" at bounding box center [66, 78] width 125 height 21
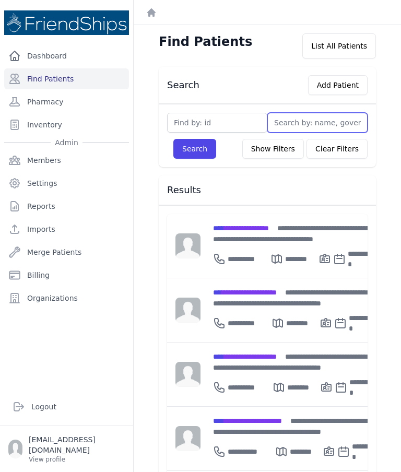
click at [314, 122] on input "text" at bounding box center [317, 123] width 100 height 20
type input "[PERSON_NAME]"
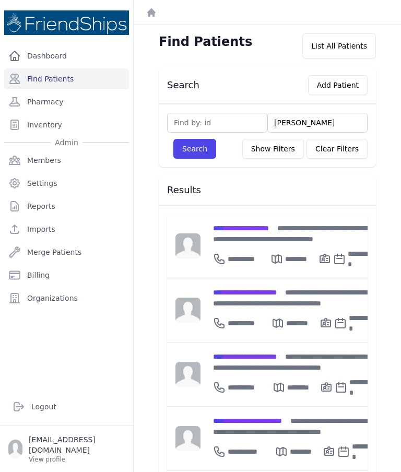
click at [191, 153] on button "Search" at bounding box center [194, 149] width 43 height 20
click at [308, 124] on input "Mona" at bounding box center [317, 123] width 100 height 20
type input "M"
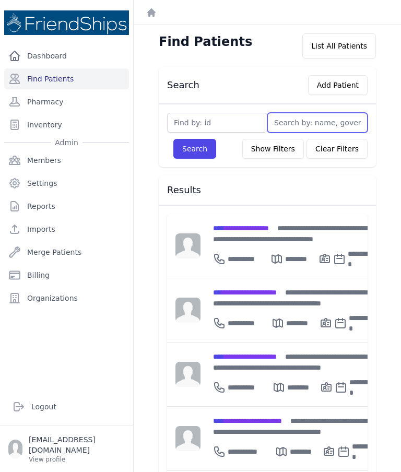
type input "F"
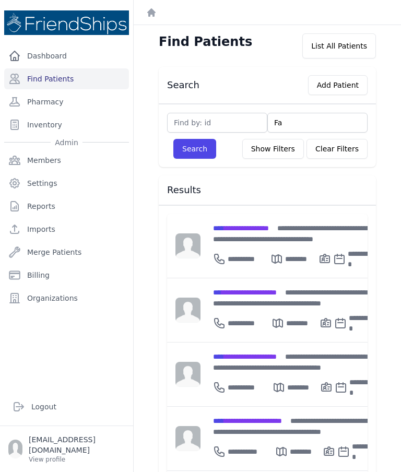
type input "Fat"
type input "Fatima"
click at [191, 152] on button "Search" at bounding box center [194, 149] width 43 height 20
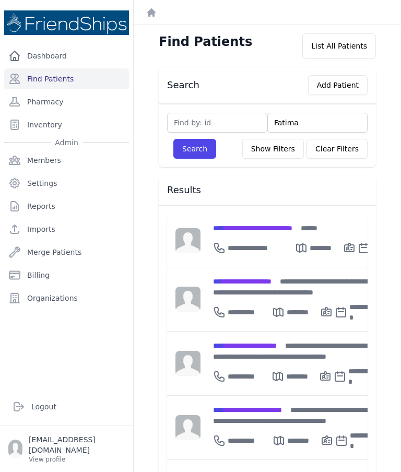
click at [128, 164] on link "Members" at bounding box center [66, 160] width 125 height 21
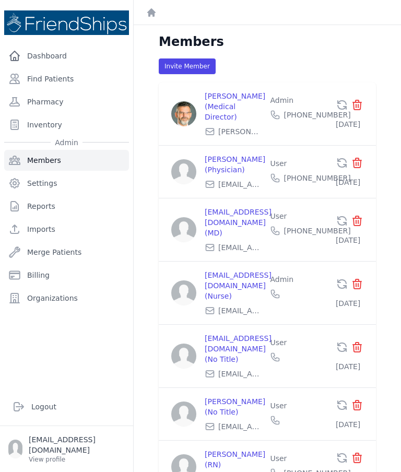
click at [63, 48] on link "Dashboard" at bounding box center [66, 55] width 125 height 21
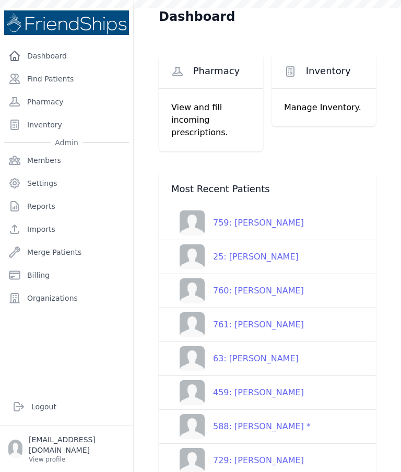
click at [64, 79] on link "Find Patients" at bounding box center [66, 78] width 125 height 21
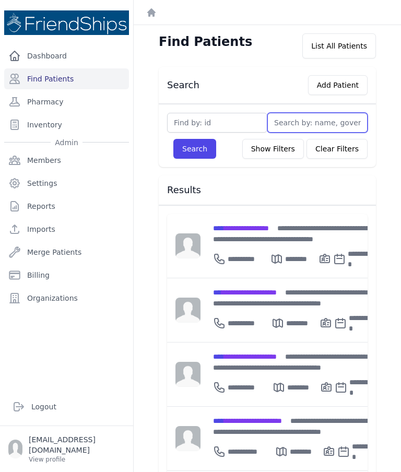
click at [309, 123] on input "text" at bounding box center [317, 123] width 100 height 20
type input "419"
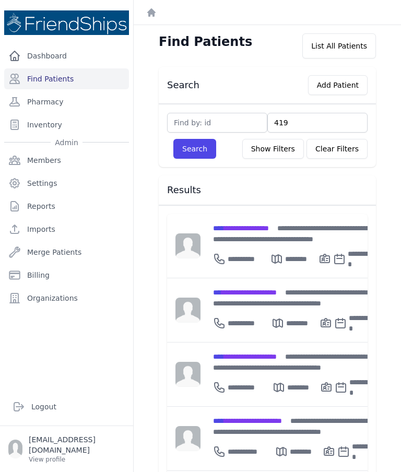
click at [186, 151] on button "Search" at bounding box center [194, 149] width 43 height 20
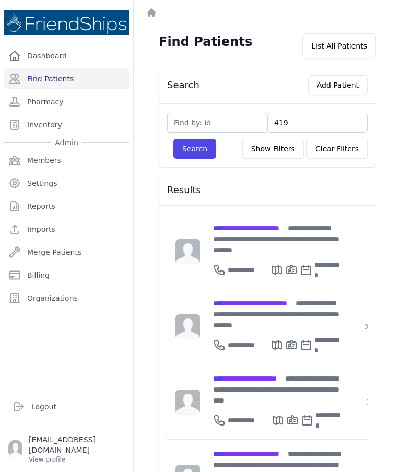
click at [265, 229] on span "**********" at bounding box center [246, 227] width 66 height 7
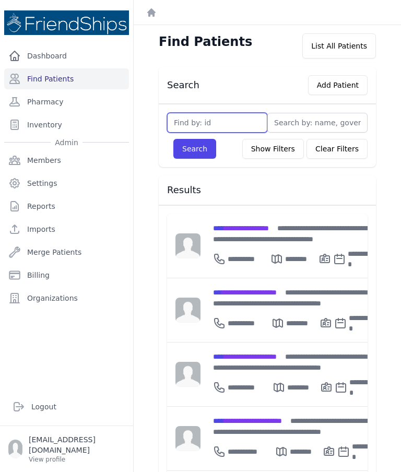
click at [221, 125] on input "text" at bounding box center [217, 123] width 100 height 20
type input "419"
click at [186, 148] on button "Search" at bounding box center [194, 149] width 43 height 20
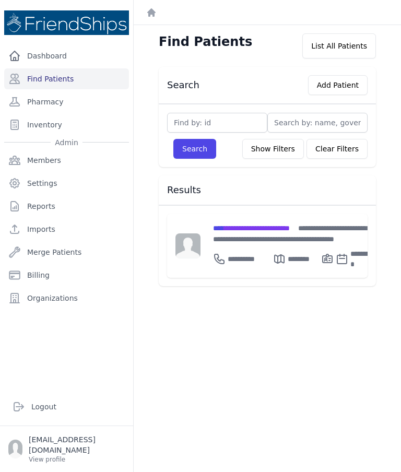
click at [261, 227] on span "**********" at bounding box center [251, 227] width 77 height 7
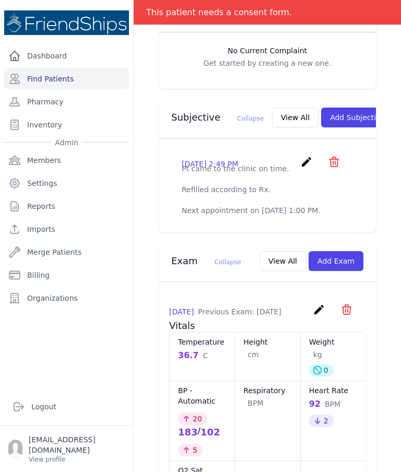
scroll to position [314, 0]
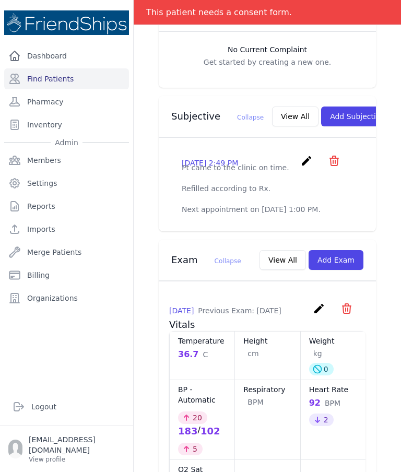
click at [331, 110] on button "Add Subjective" at bounding box center [357, 116] width 73 height 20
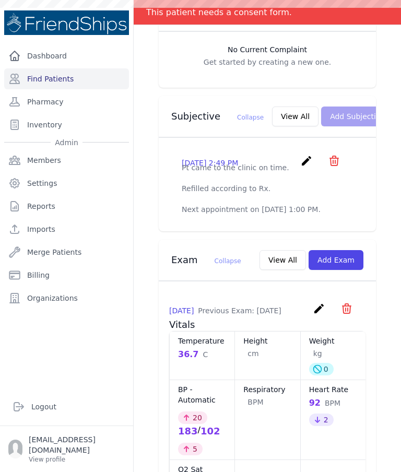
scroll to position [0, 0]
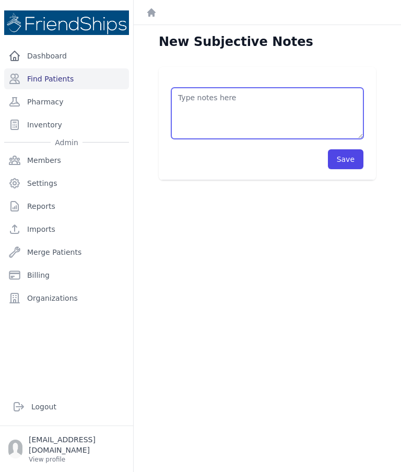
click at [270, 113] on textarea at bounding box center [267, 113] width 192 height 51
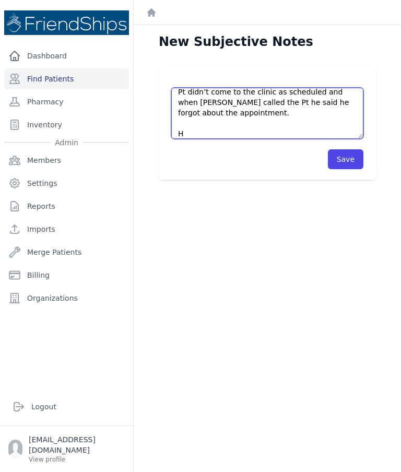
scroll to position [6, 0]
type textarea "Pt didn’t come to the clinic as scheduled and when [PERSON_NAME] called the Pt …"
